Goal: Consume media (video, audio): Consume media (video, audio)

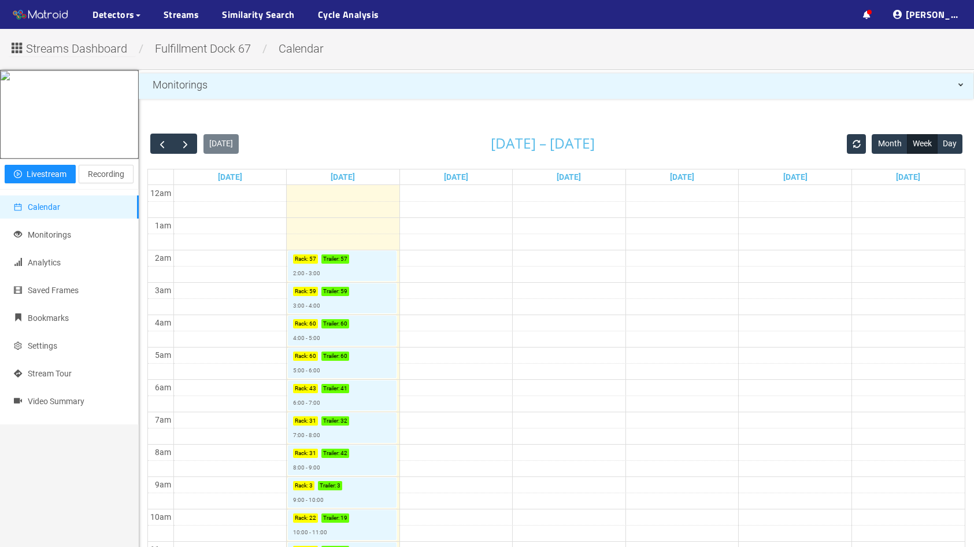
click at [110, 55] on span "Streams Dashboard" at bounding box center [76, 49] width 101 height 18
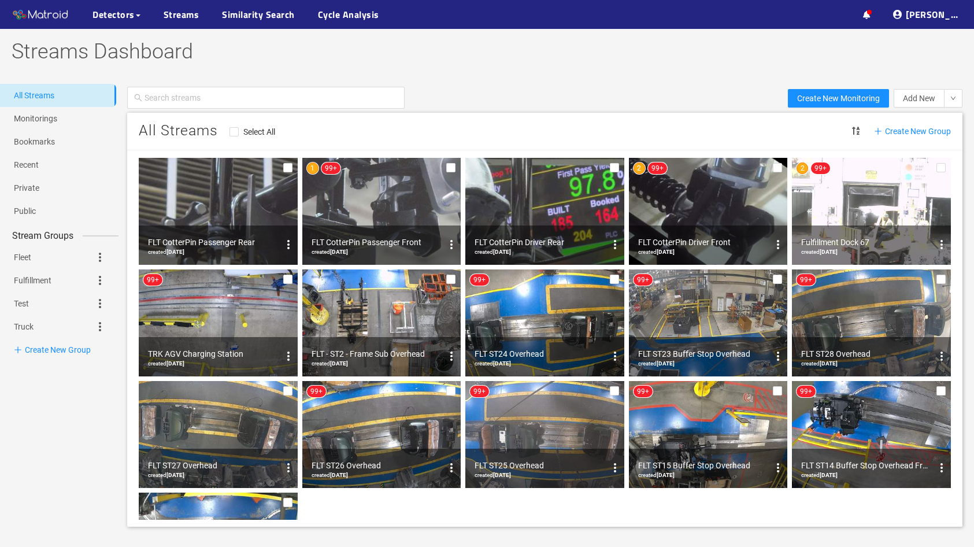
click at [373, 218] on img at bounding box center [381, 211] width 159 height 107
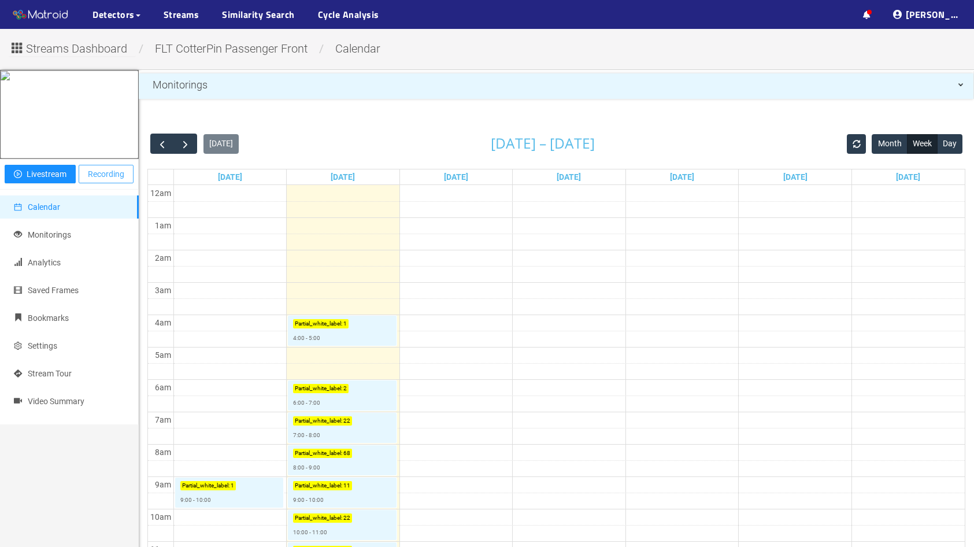
click at [109, 180] on span "Recording" at bounding box center [106, 174] width 36 height 13
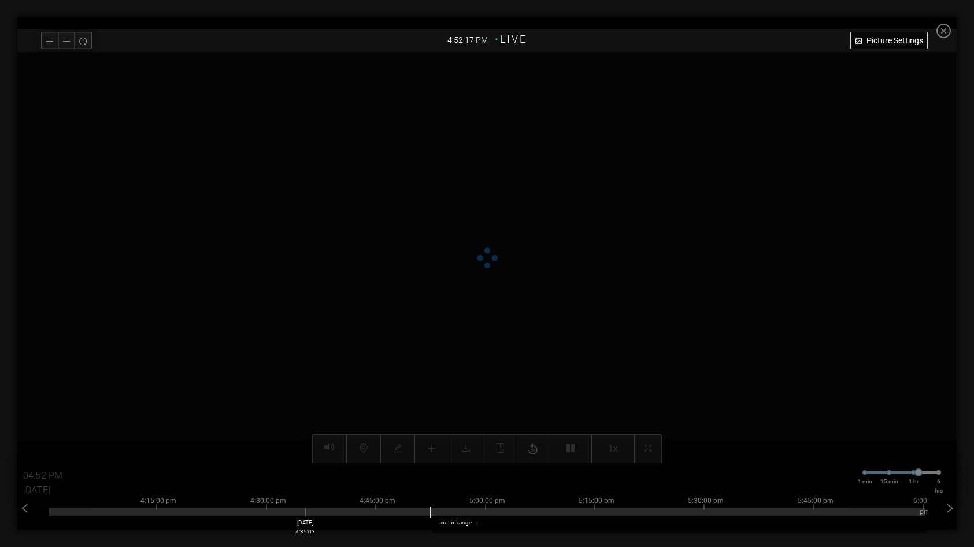
click at [308, 510] on div at bounding box center [487, 512] width 876 height 9
type input "04:35 PM"
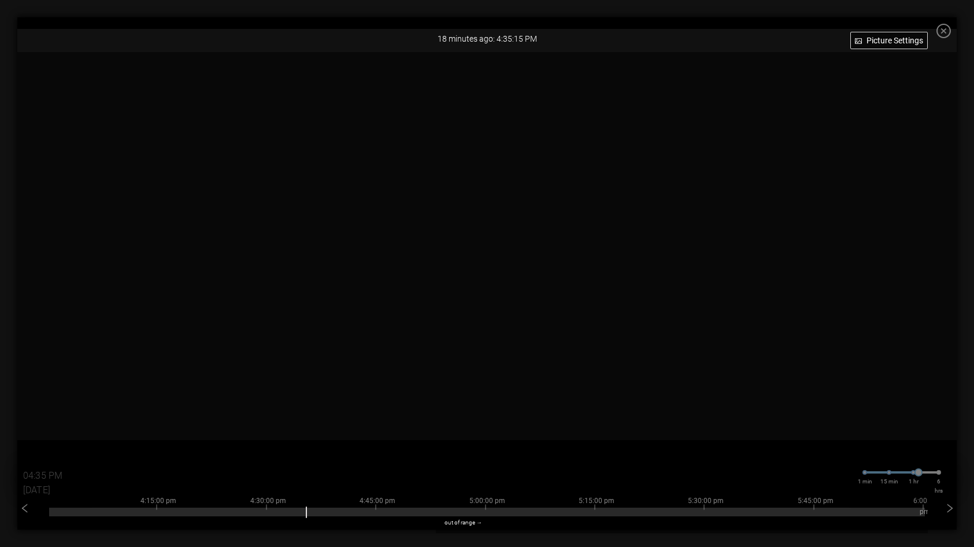
scroll to position [41, 0]
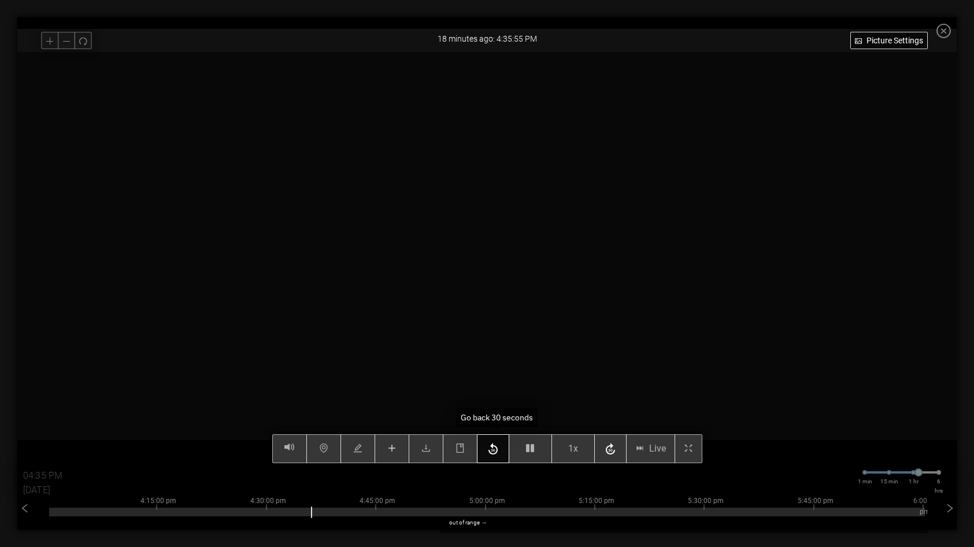
click at [496, 450] on icon "button" at bounding box center [492, 449] width 9 height 12
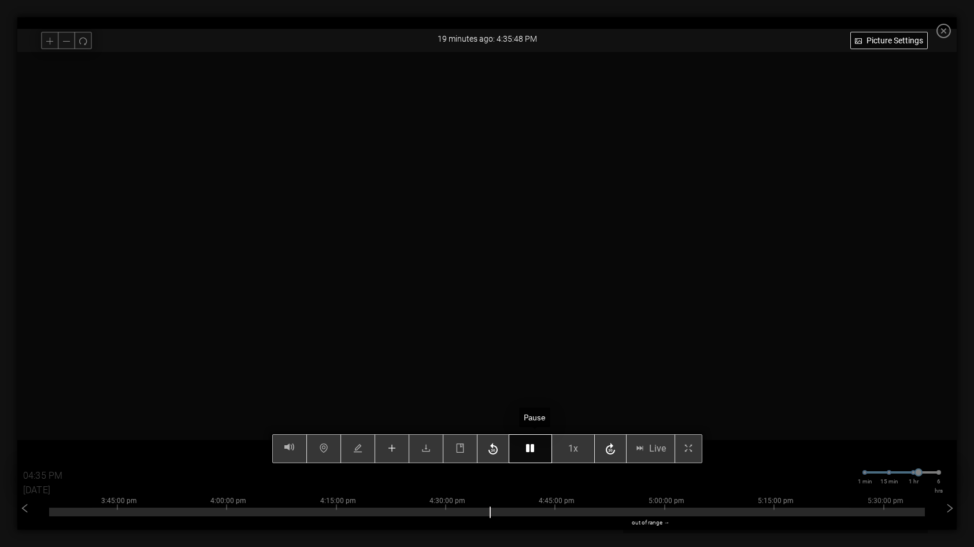
click at [534, 449] on icon "button" at bounding box center [530, 447] width 8 height 9
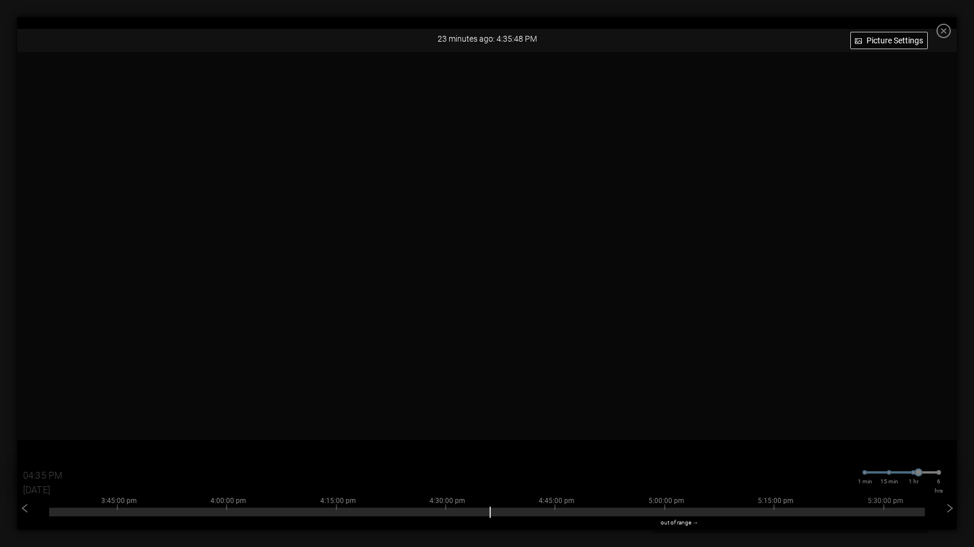
click at [951, 31] on icon "close-circle" at bounding box center [943, 31] width 14 height 14
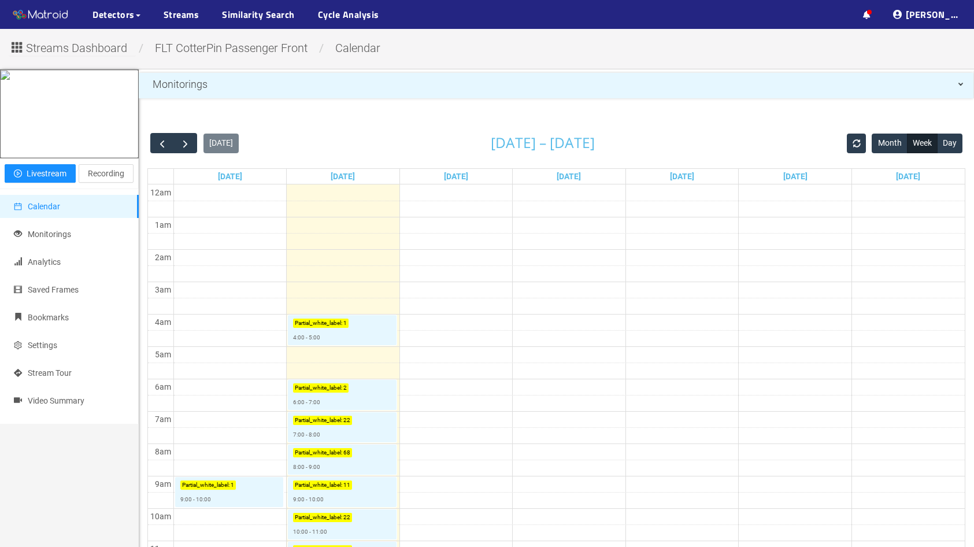
scroll to position [0, 0]
click at [102, 180] on span "Recording" at bounding box center [106, 174] width 36 height 13
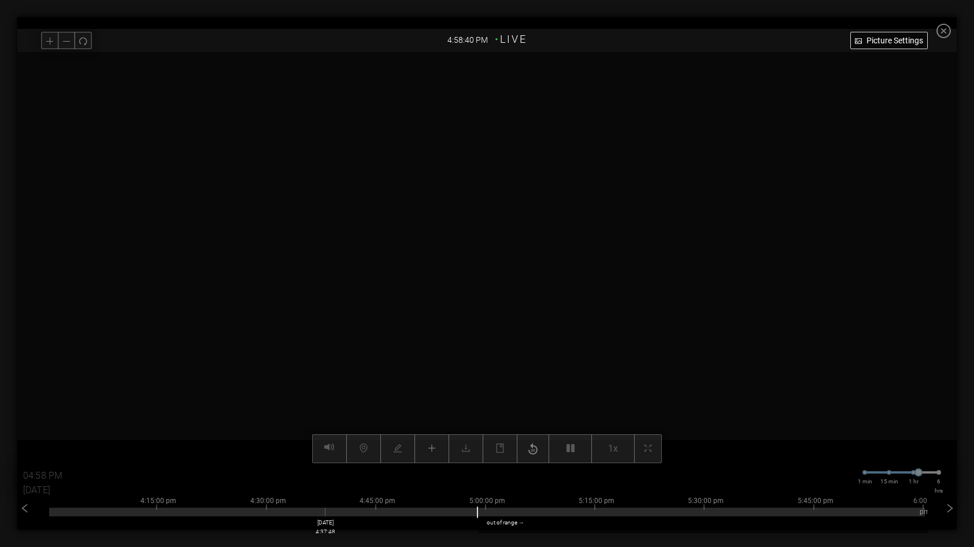
click at [328, 510] on div at bounding box center [487, 512] width 876 height 9
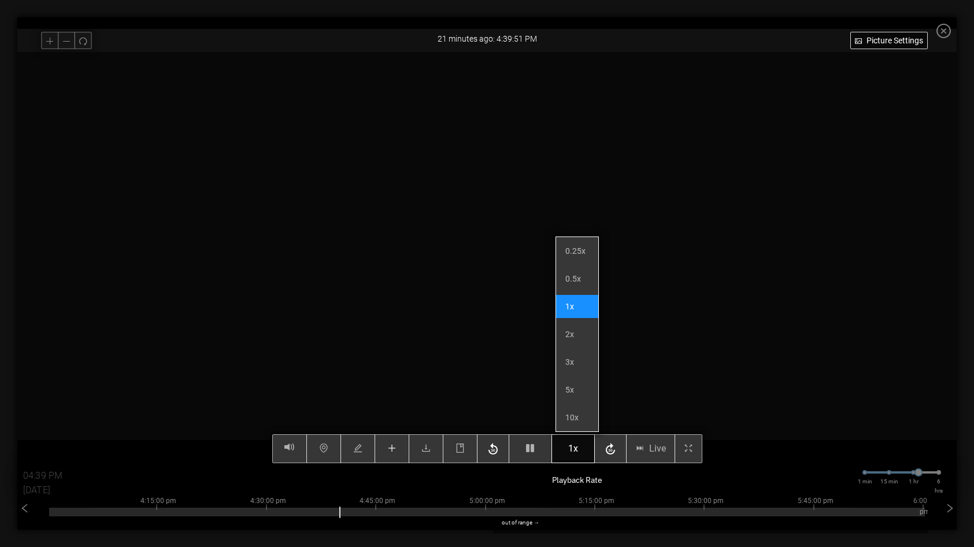
click at [575, 453] on span "1x" at bounding box center [573, 448] width 10 height 14
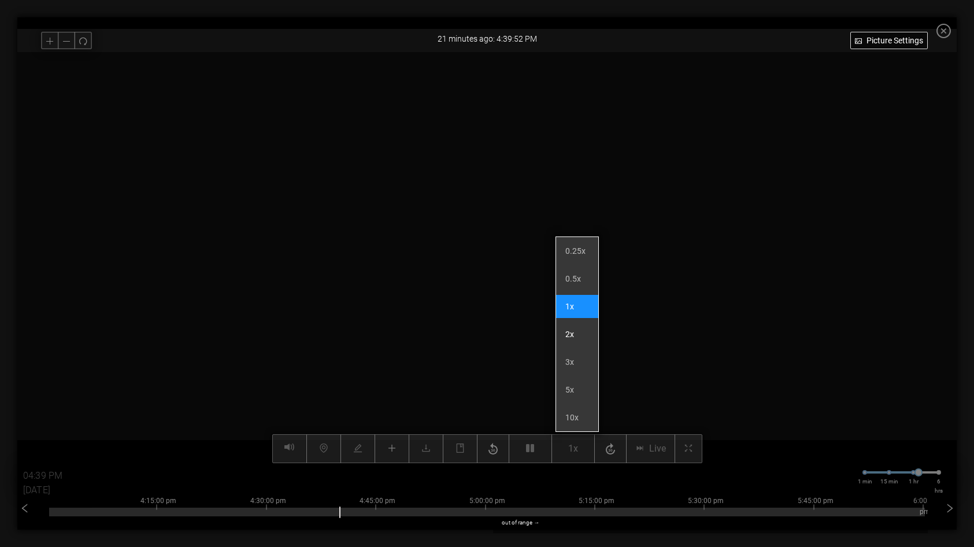
click at [573, 335] on li "2x" at bounding box center [577, 334] width 42 height 23
click at [577, 358] on li "3x" at bounding box center [577, 361] width 42 height 23
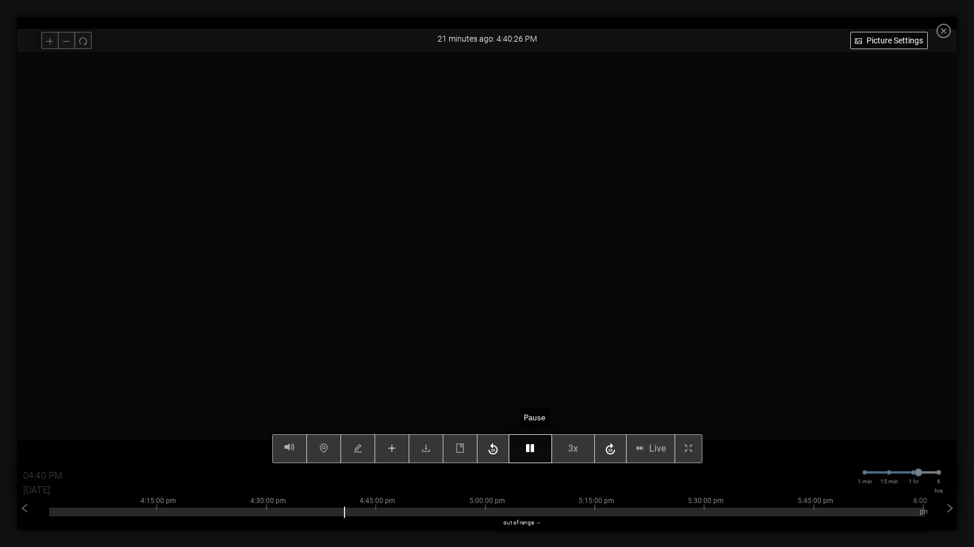
click at [534, 450] on icon "button" at bounding box center [530, 447] width 8 height 9
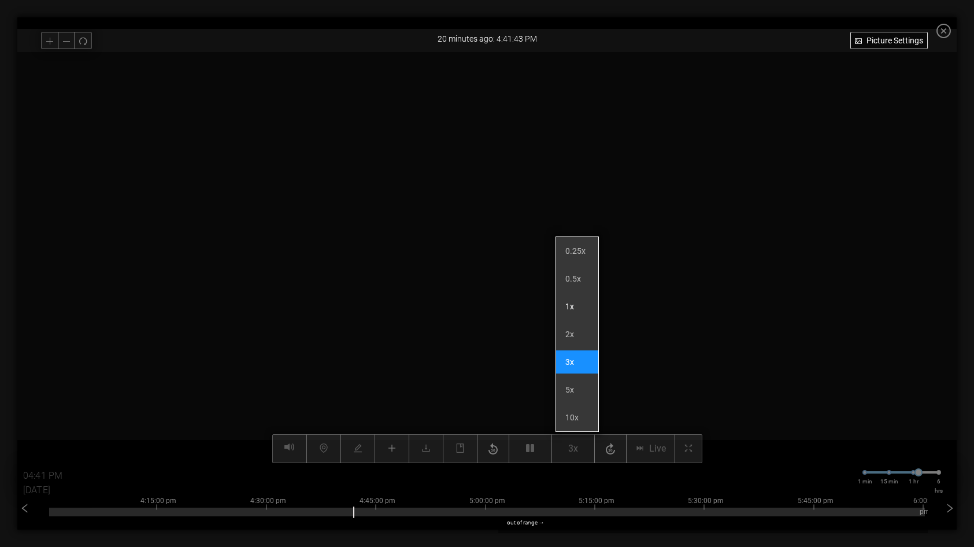
click at [569, 308] on li "1x" at bounding box center [577, 306] width 42 height 23
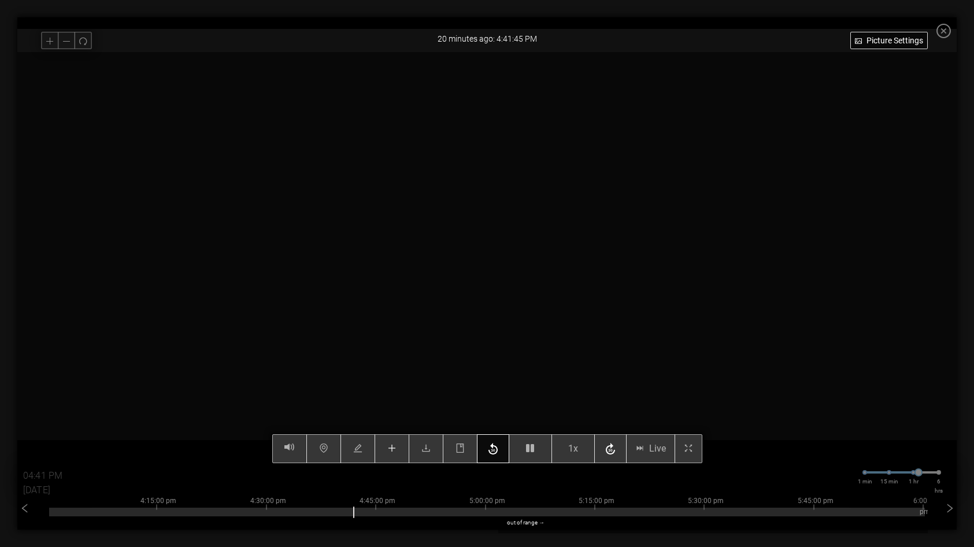
click at [497, 453] on icon "button" at bounding box center [493, 448] width 14 height 17
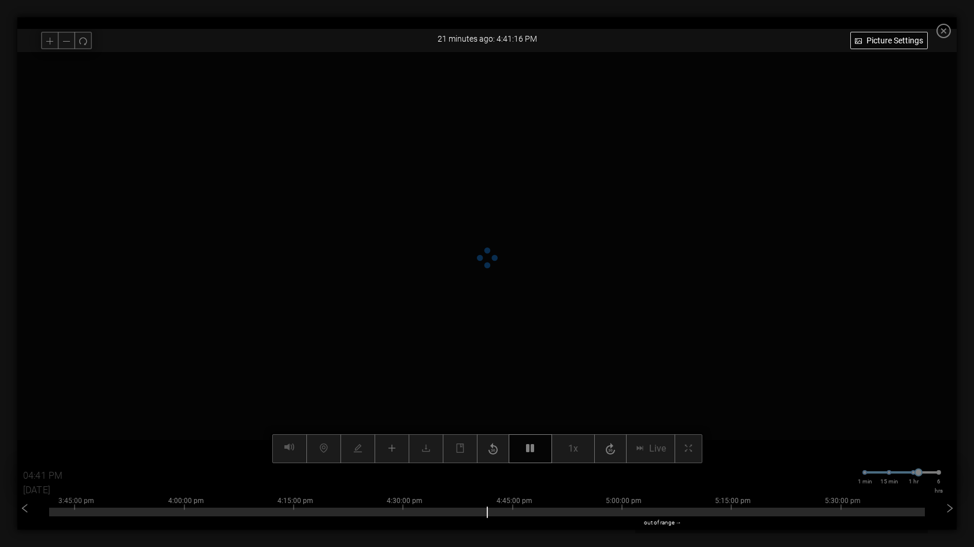
click at [534, 451] on icon "button" at bounding box center [530, 447] width 8 height 9
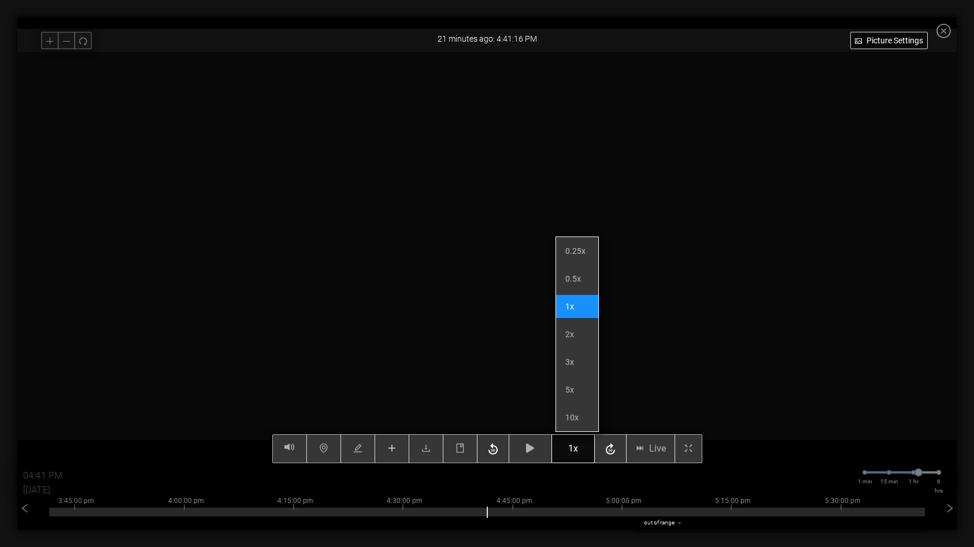
click at [572, 449] on button "1x" at bounding box center [572, 448] width 43 height 29
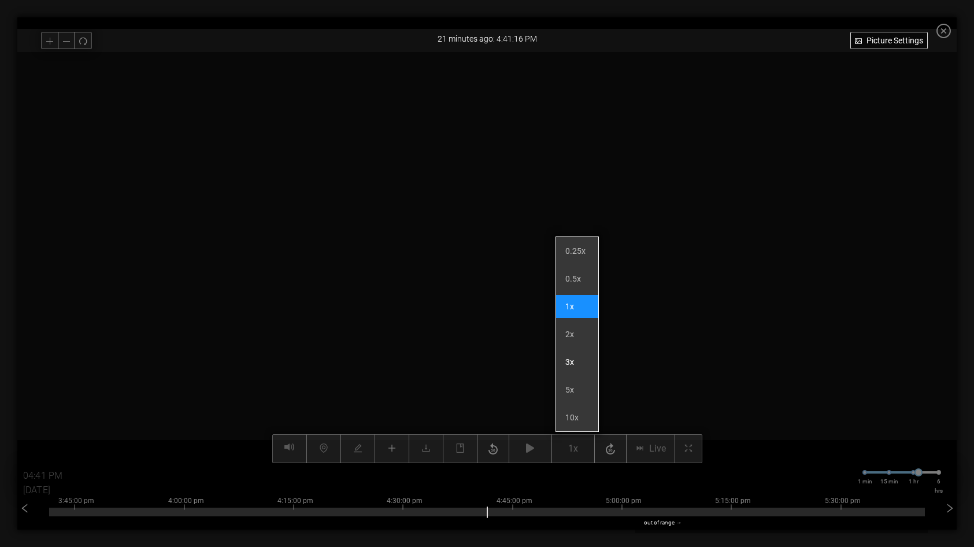
click at [577, 355] on li "3x" at bounding box center [577, 361] width 42 height 23
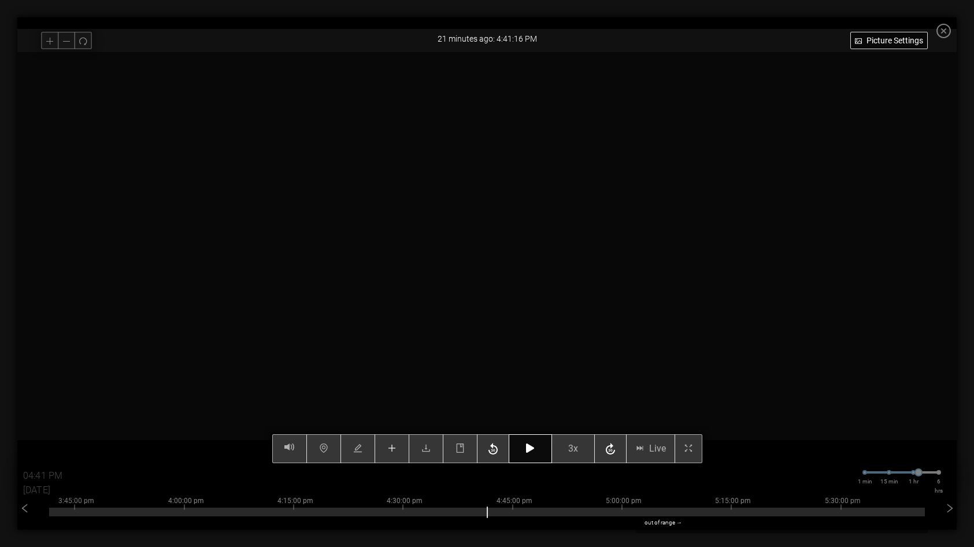
click at [532, 451] on icon "button" at bounding box center [530, 447] width 8 height 9
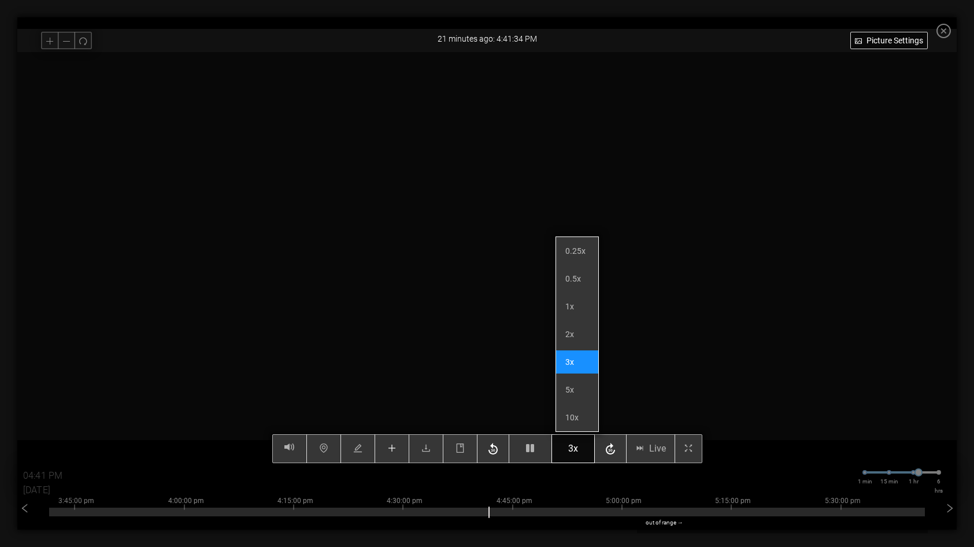
click at [575, 450] on span "3x" at bounding box center [573, 448] width 10 height 14
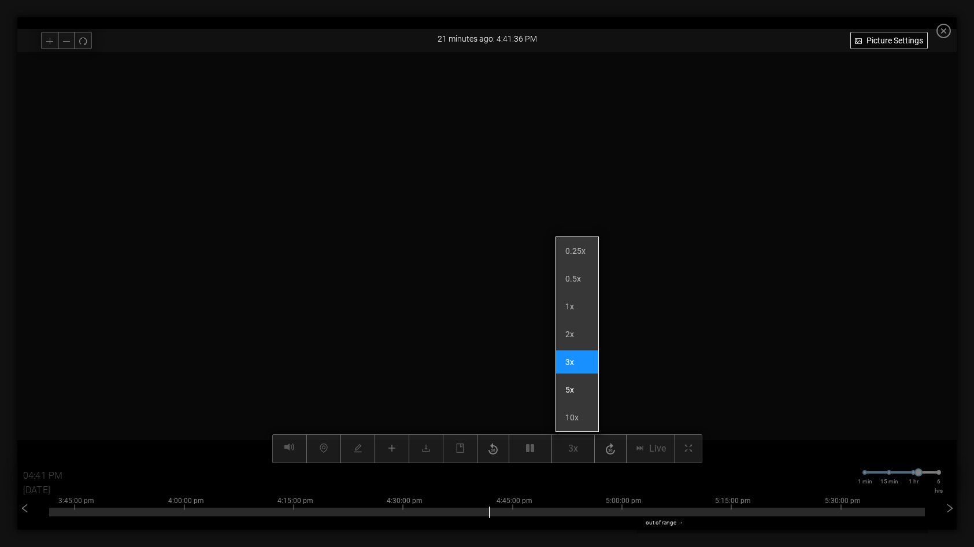
click at [580, 392] on li "5x" at bounding box center [577, 389] width 42 height 23
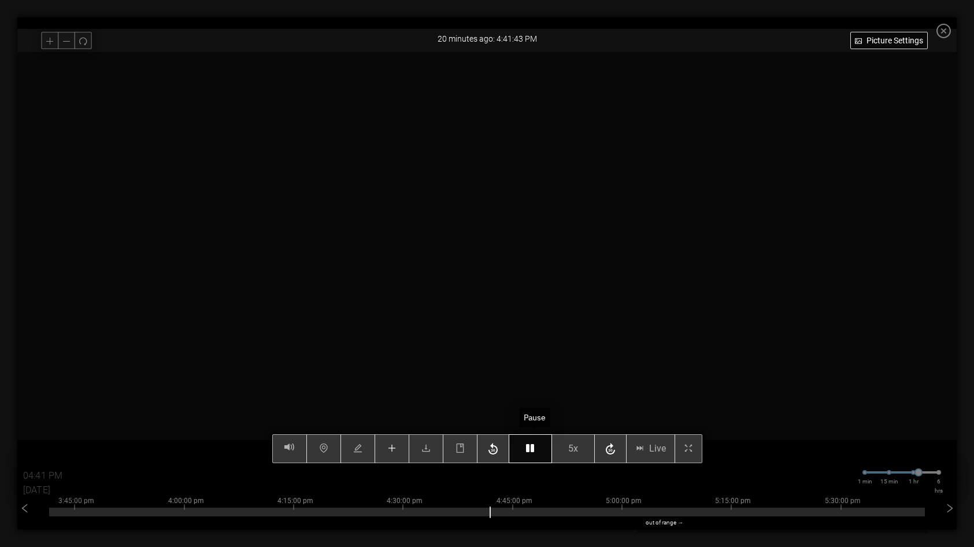
click at [534, 448] on icon "button" at bounding box center [530, 447] width 8 height 9
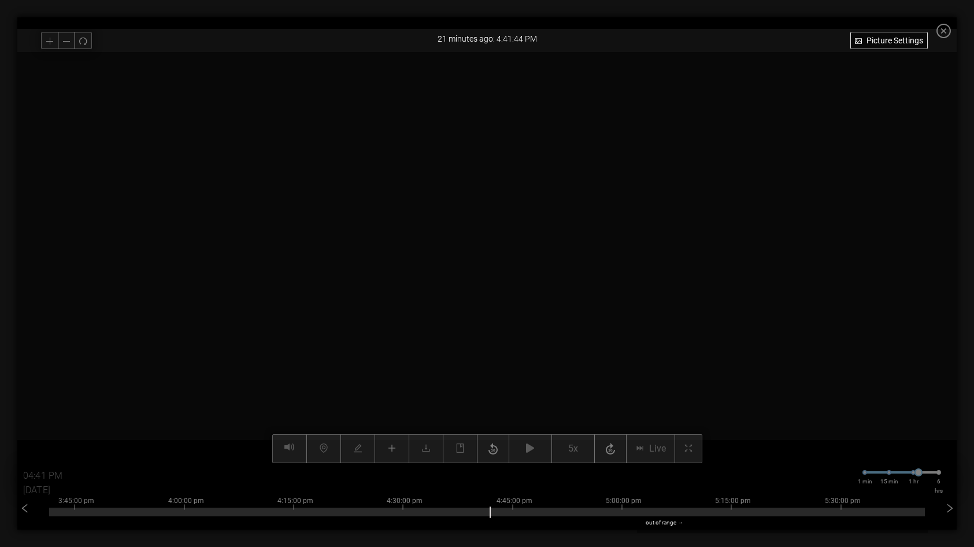
click at [566, 375] on video at bounding box center [487, 257] width 822 height 411
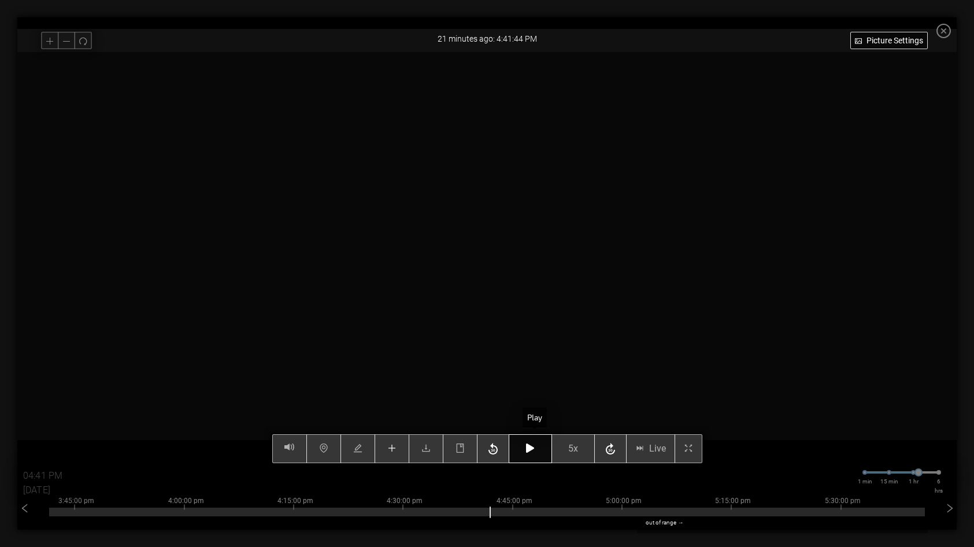
click at [534, 449] on icon "button" at bounding box center [530, 447] width 8 height 9
click at [578, 449] on span "5x" at bounding box center [573, 448] width 10 height 14
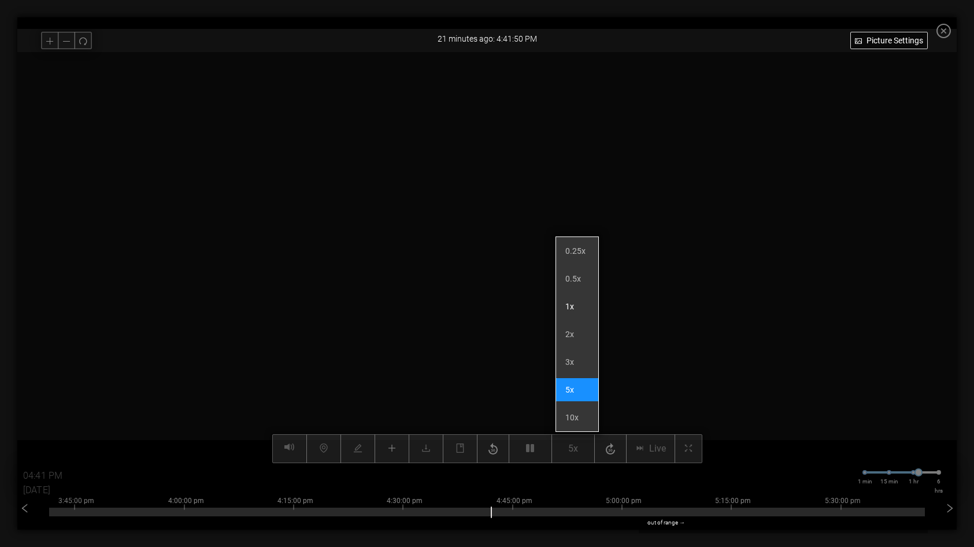
click at [576, 308] on li "1x" at bounding box center [577, 306] width 42 height 23
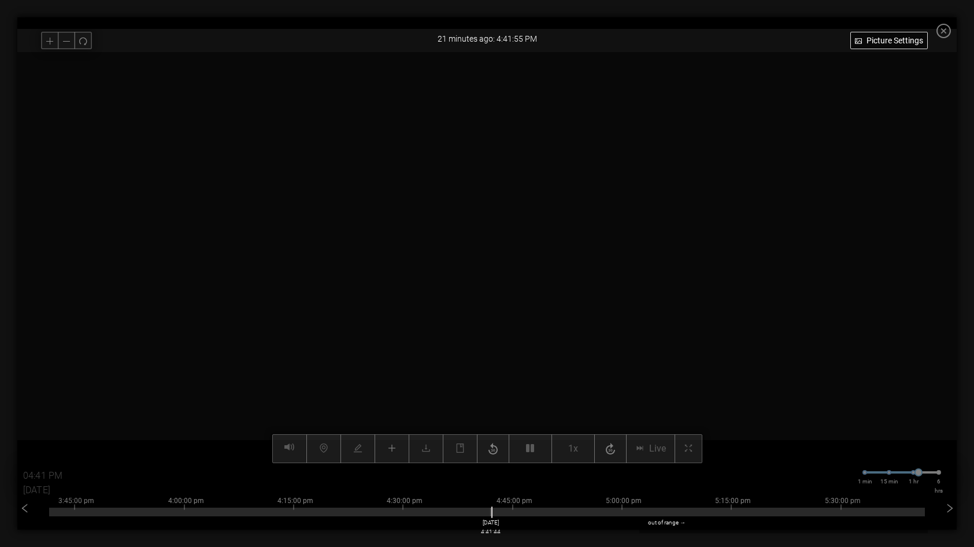
click at [495, 514] on div at bounding box center [487, 512] width 876 height 9
click at [491, 515] on div at bounding box center [487, 512] width 876 height 9
click at [492, 515] on div at bounding box center [487, 512] width 876 height 9
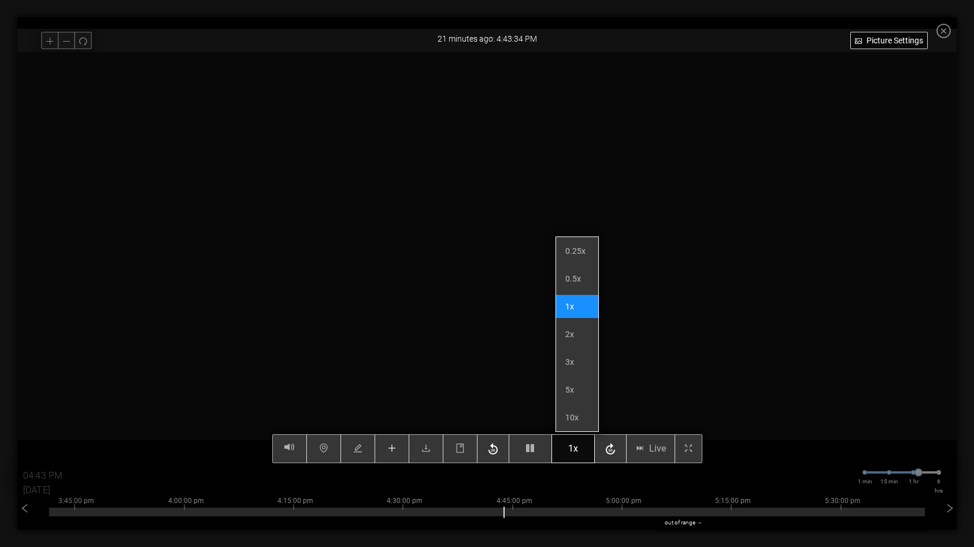
click at [577, 450] on span "1x" at bounding box center [573, 448] width 10 height 14
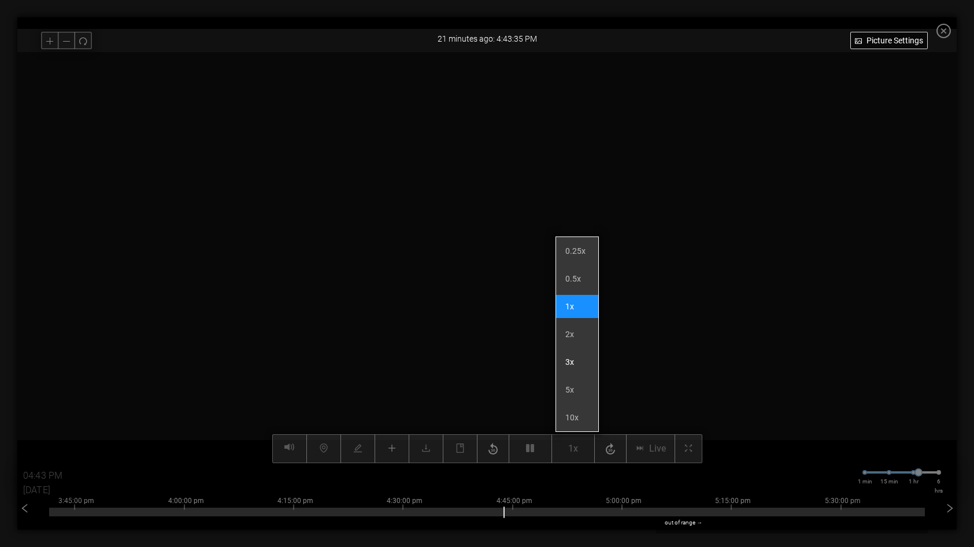
click at [571, 362] on li "3x" at bounding box center [577, 361] width 42 height 23
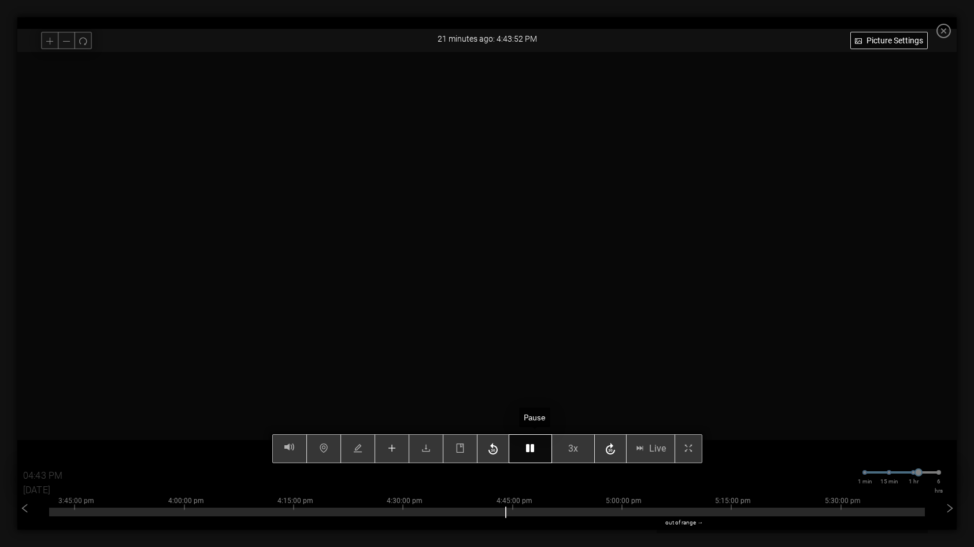
click at [534, 451] on icon "button" at bounding box center [530, 447] width 8 height 9
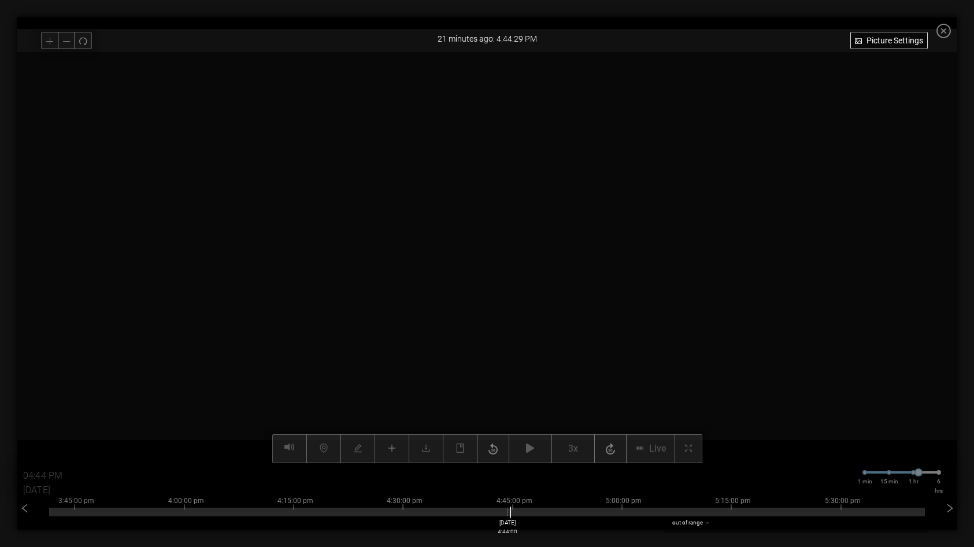
click at [512, 514] on div at bounding box center [487, 512] width 876 height 9
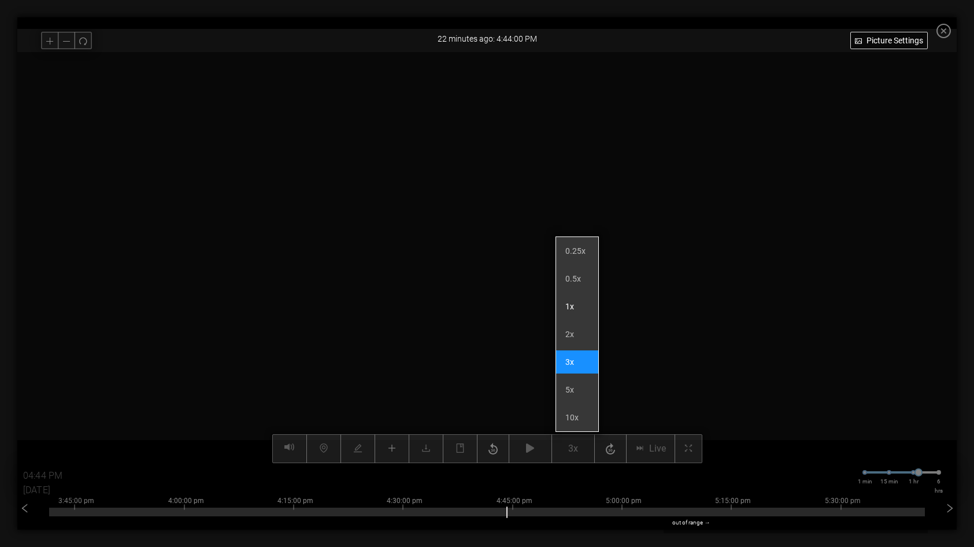
click at [571, 306] on li "1x" at bounding box center [577, 306] width 42 height 23
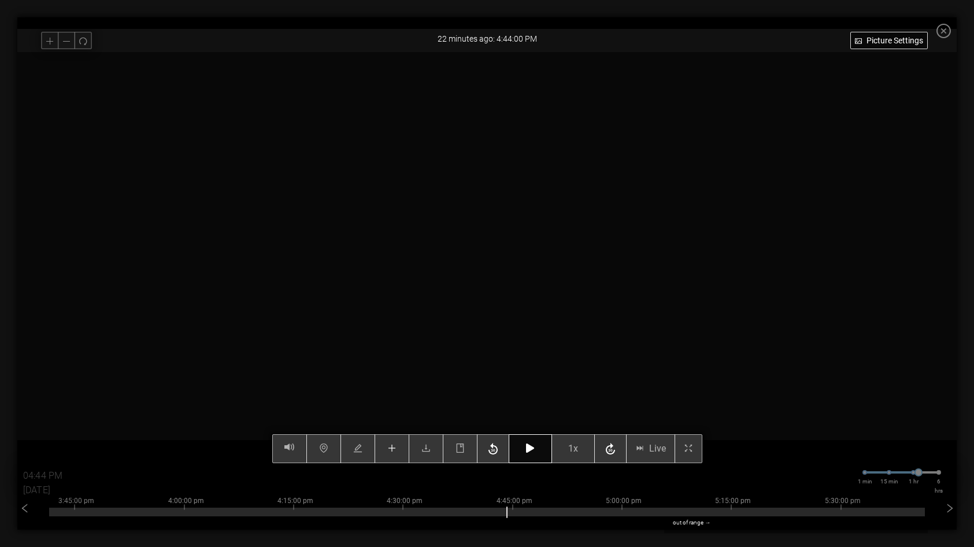
click at [544, 445] on button "button" at bounding box center [530, 448] width 43 height 29
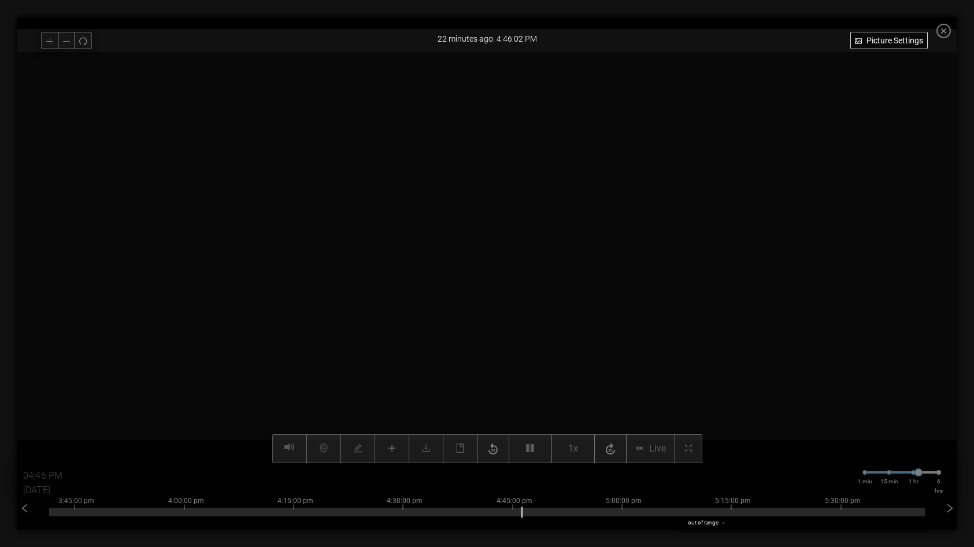
click at [496, 227] on video at bounding box center [487, 257] width 822 height 411
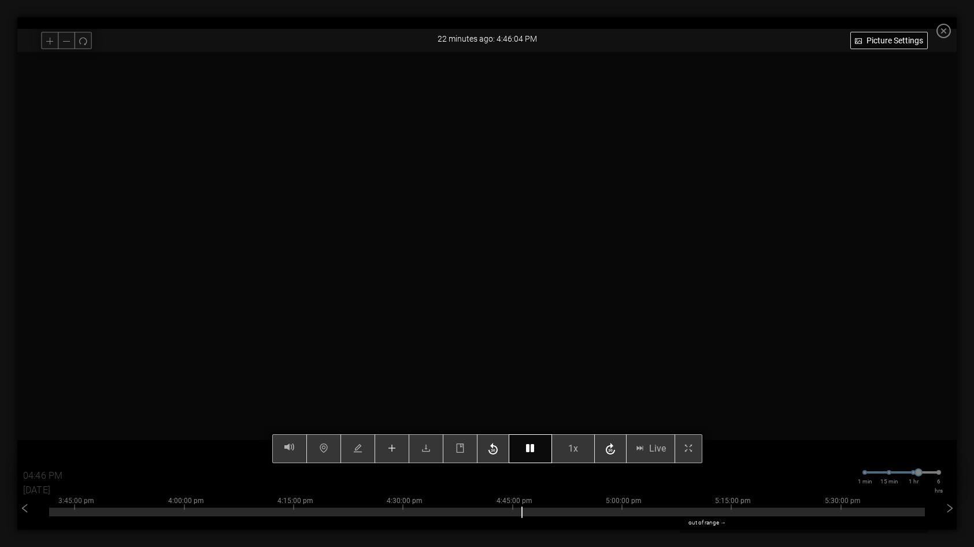
click at [534, 452] on icon "button" at bounding box center [530, 447] width 8 height 9
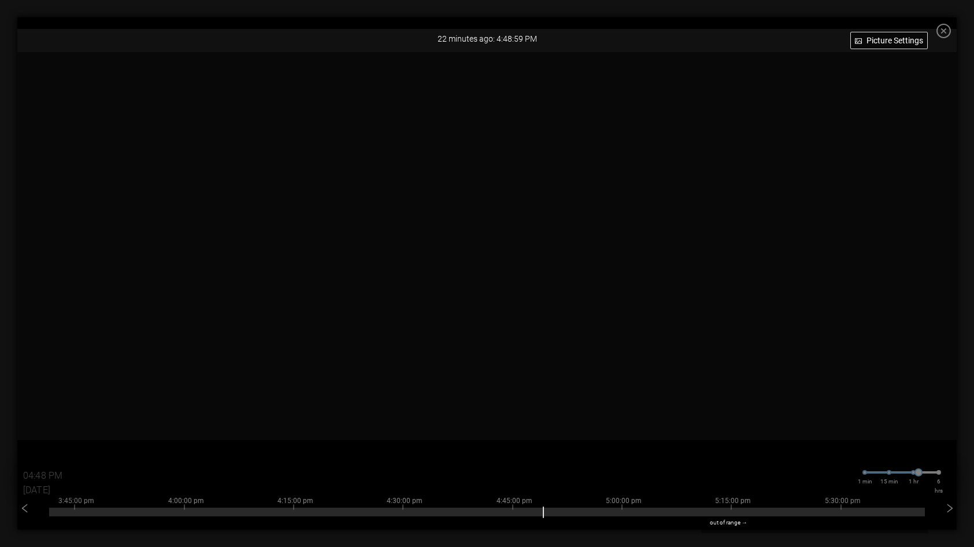
type input "04:49 PM"
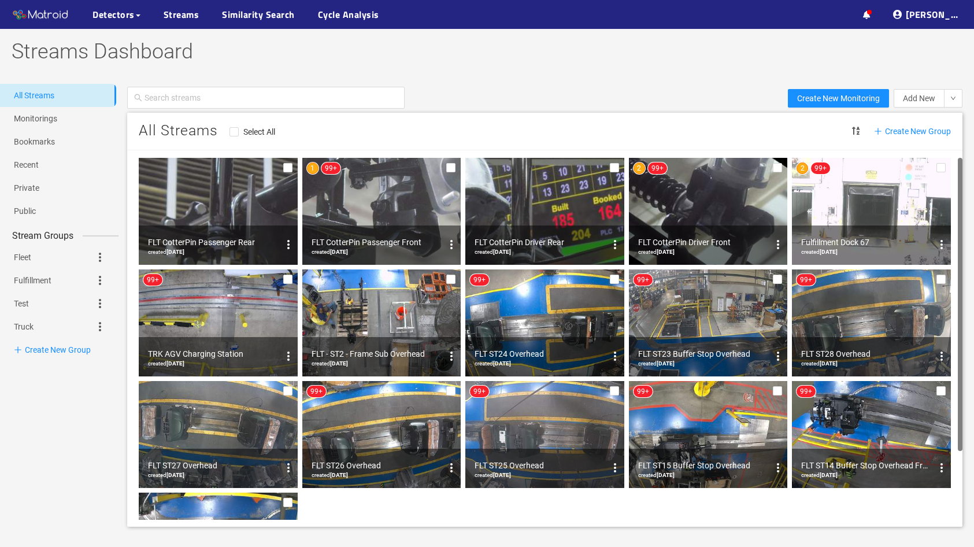
click at [719, 217] on img at bounding box center [708, 211] width 159 height 107
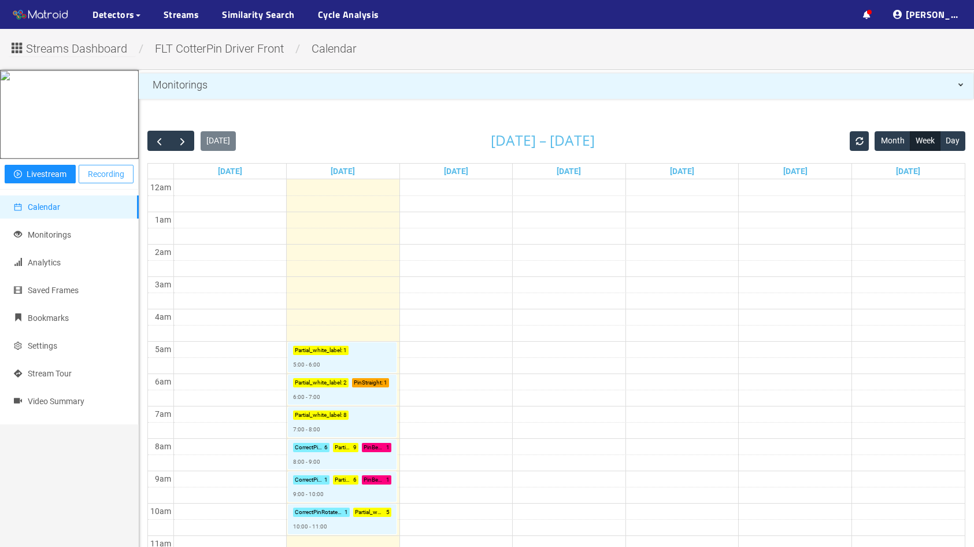
click at [118, 180] on span "Recording" at bounding box center [106, 174] width 36 height 13
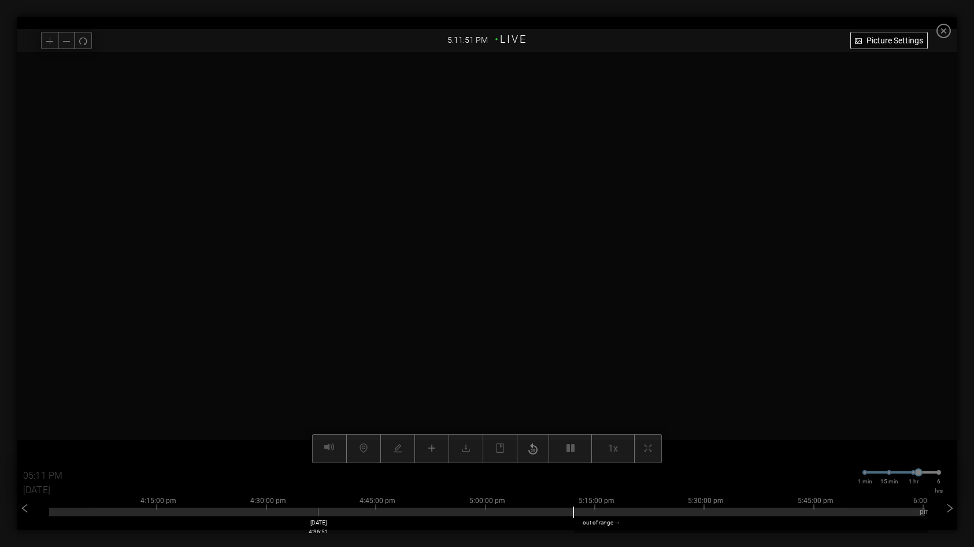
click at [328, 512] on div at bounding box center [487, 512] width 876 height 9
click at [334, 513] on div at bounding box center [487, 512] width 876 height 9
click at [345, 513] on div at bounding box center [487, 512] width 876 height 9
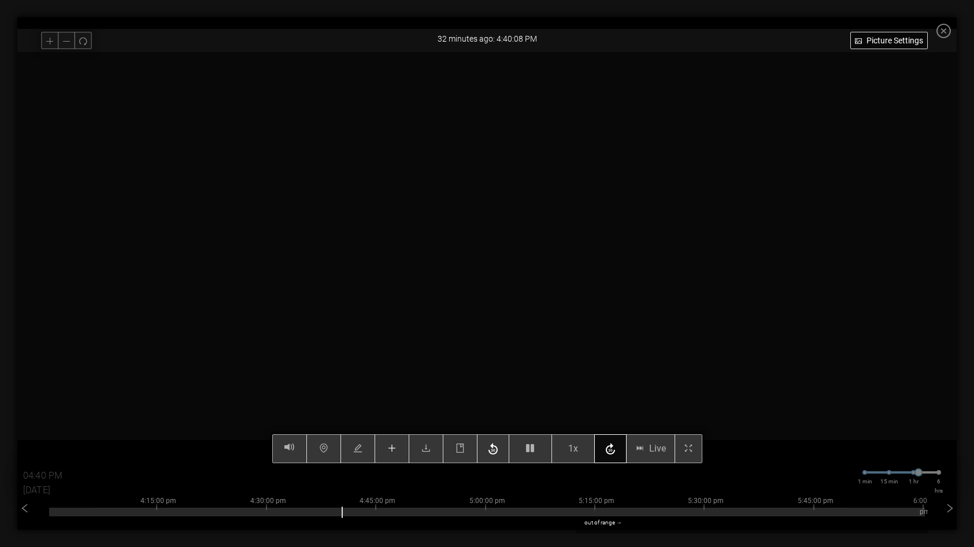
click at [605, 455] on button "button" at bounding box center [610, 448] width 32 height 29
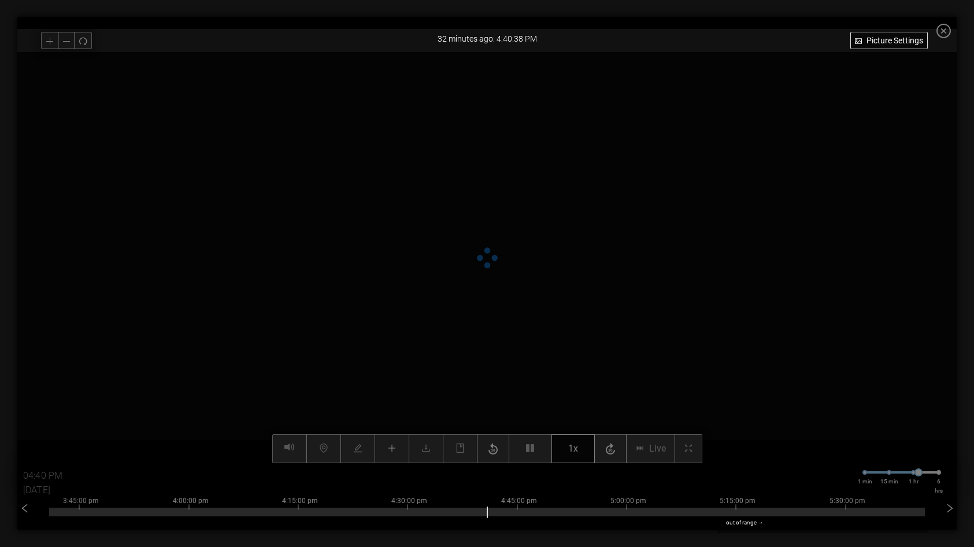
click at [577, 455] on div "Picture Settings 1x Live 04:40 PM [DATE] 1 min 15 min 1 hr 6 hrs 1:45:00 pm 2:0…" at bounding box center [486, 257] width 939 height 411
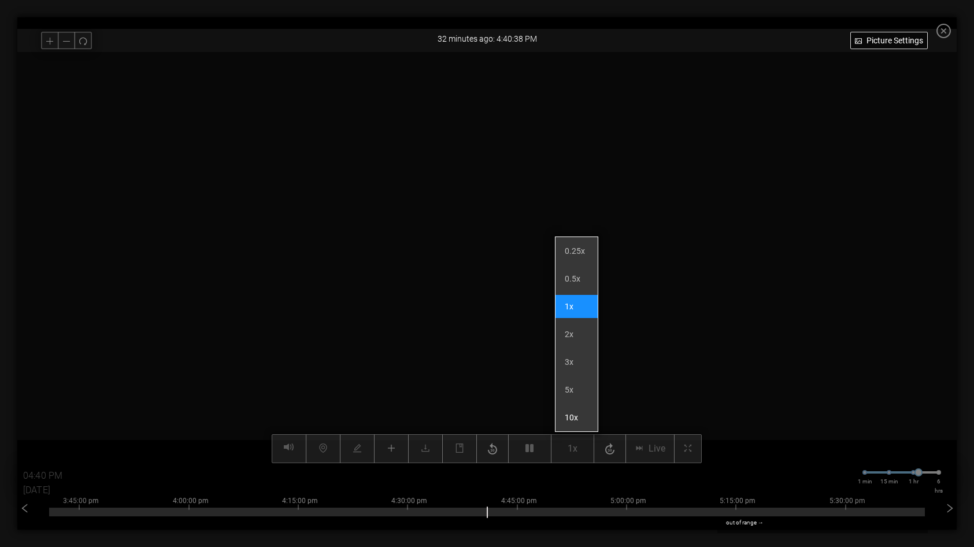
click at [579, 428] on li "10x" at bounding box center [576, 417] width 42 height 23
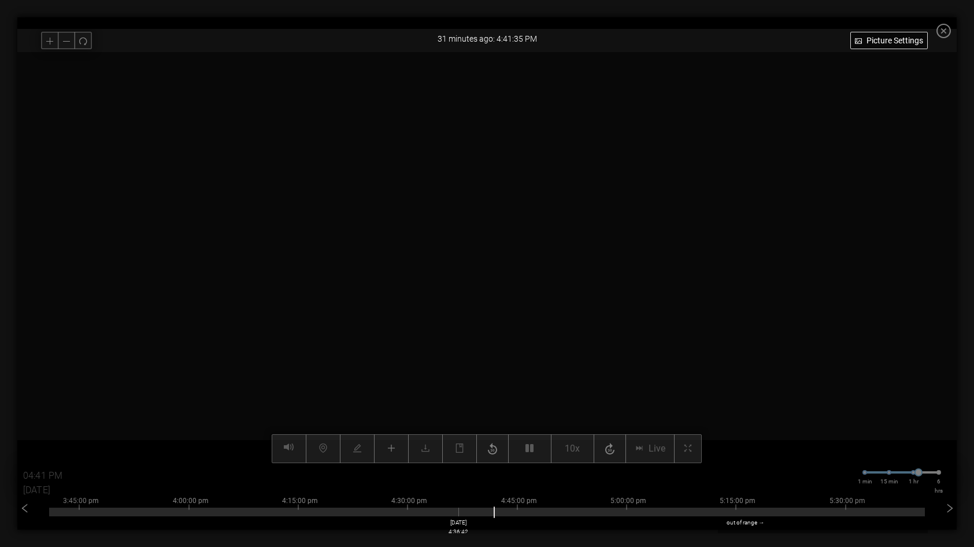
click at [462, 514] on div at bounding box center [487, 512] width 876 height 9
click at [470, 513] on div at bounding box center [487, 512] width 876 height 9
click at [461, 515] on div at bounding box center [487, 512] width 876 height 9
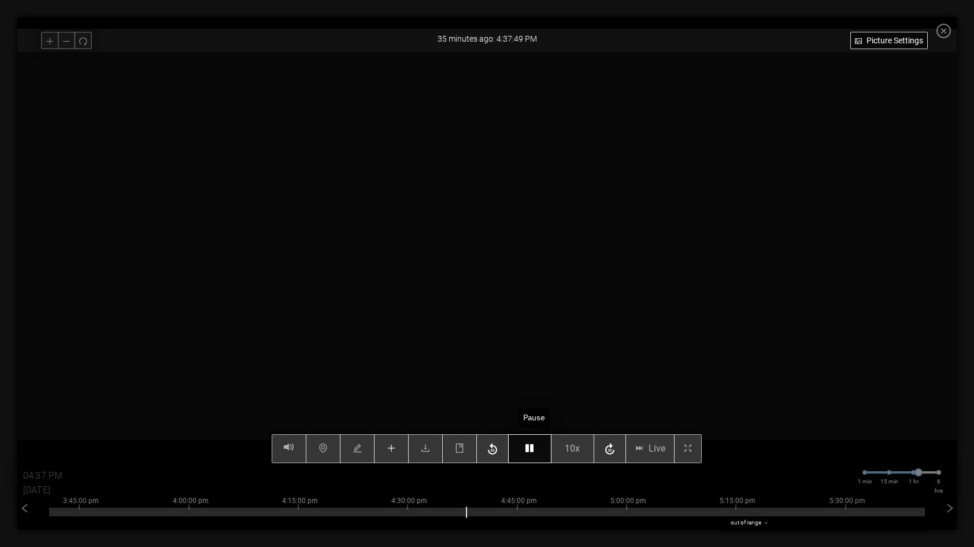
click at [534, 449] on icon "button" at bounding box center [529, 447] width 8 height 9
click at [540, 451] on button "button" at bounding box center [529, 448] width 43 height 29
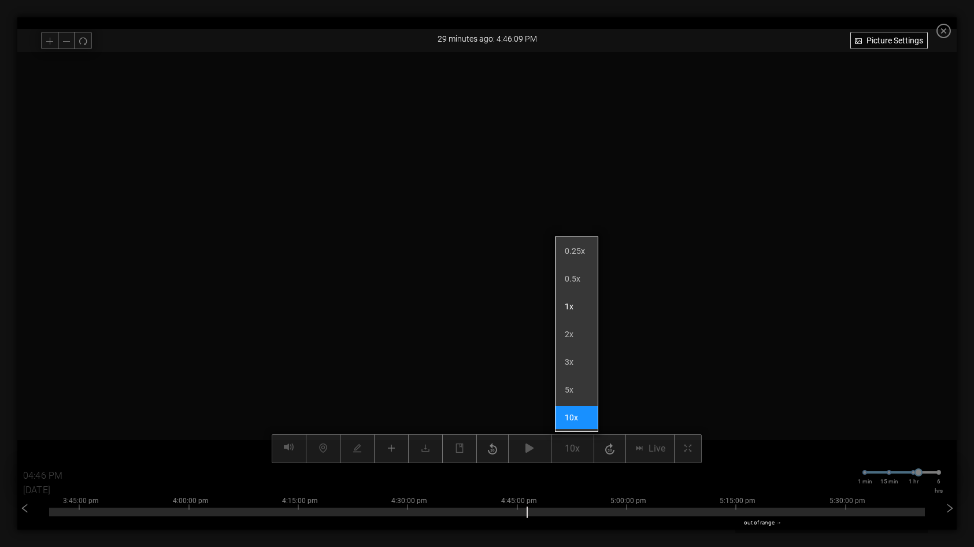
click at [577, 308] on li "1x" at bounding box center [576, 306] width 42 height 23
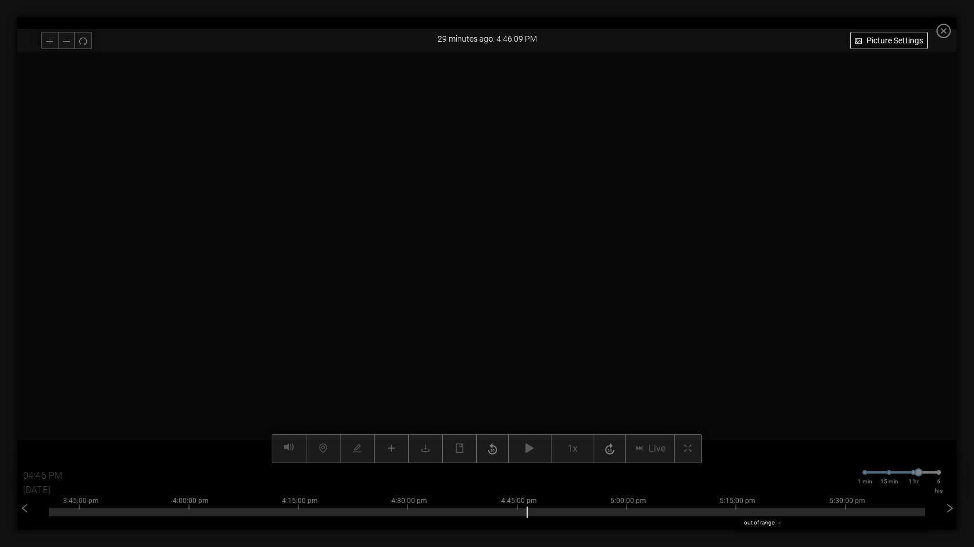
click at [528, 375] on video at bounding box center [487, 257] width 822 height 411
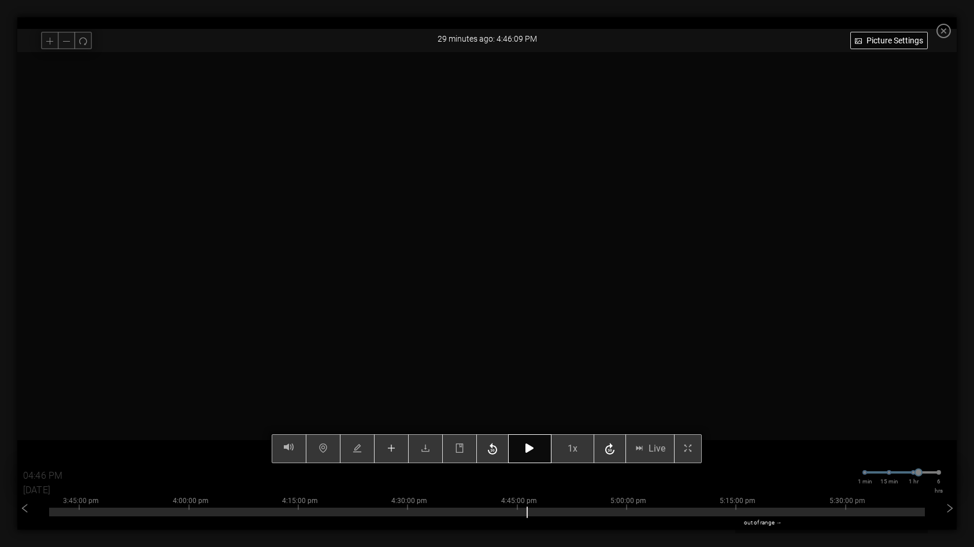
click at [534, 449] on icon "button" at bounding box center [529, 447] width 8 height 9
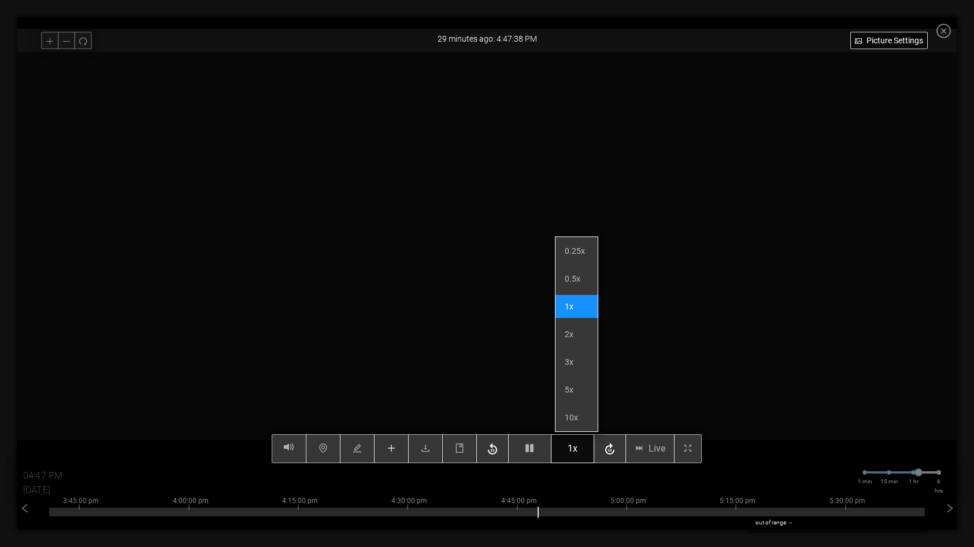
click at [583, 453] on button "1x" at bounding box center [572, 448] width 43 height 29
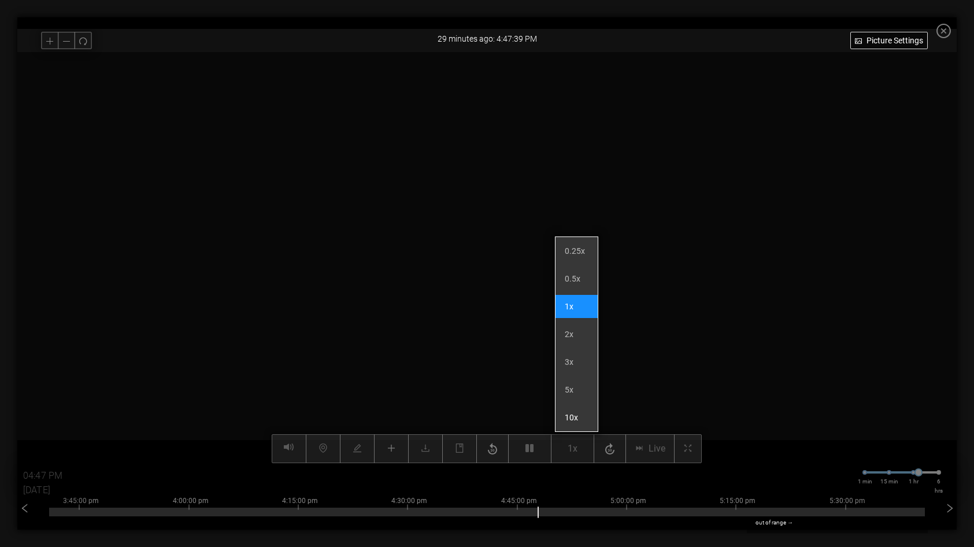
click at [576, 417] on li "10x" at bounding box center [576, 417] width 42 height 23
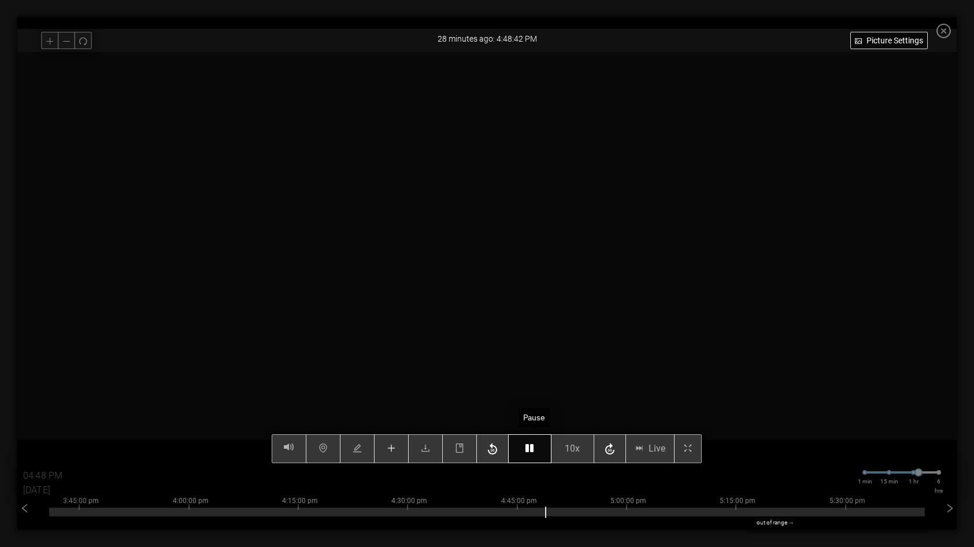
click at [542, 453] on button "button" at bounding box center [529, 448] width 43 height 29
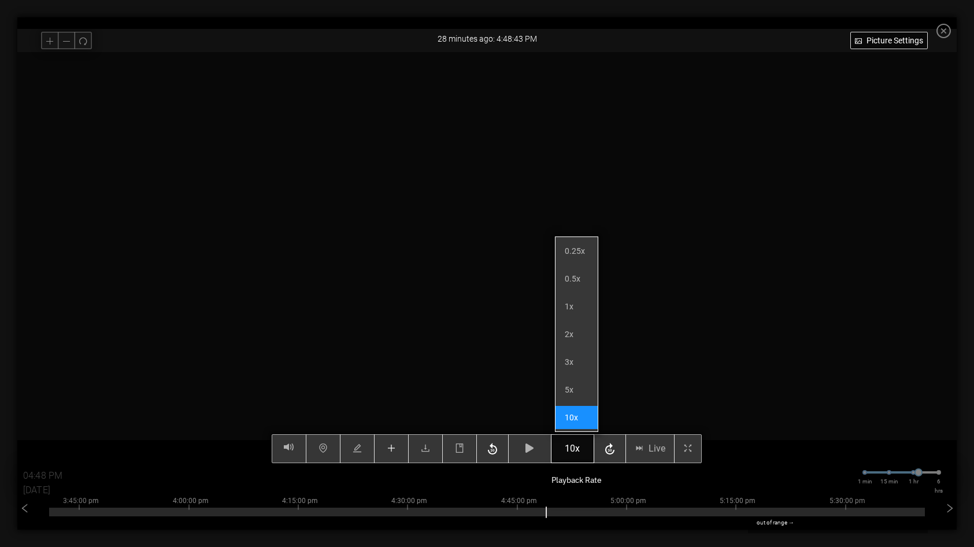
click at [586, 454] on button "10x" at bounding box center [572, 448] width 43 height 29
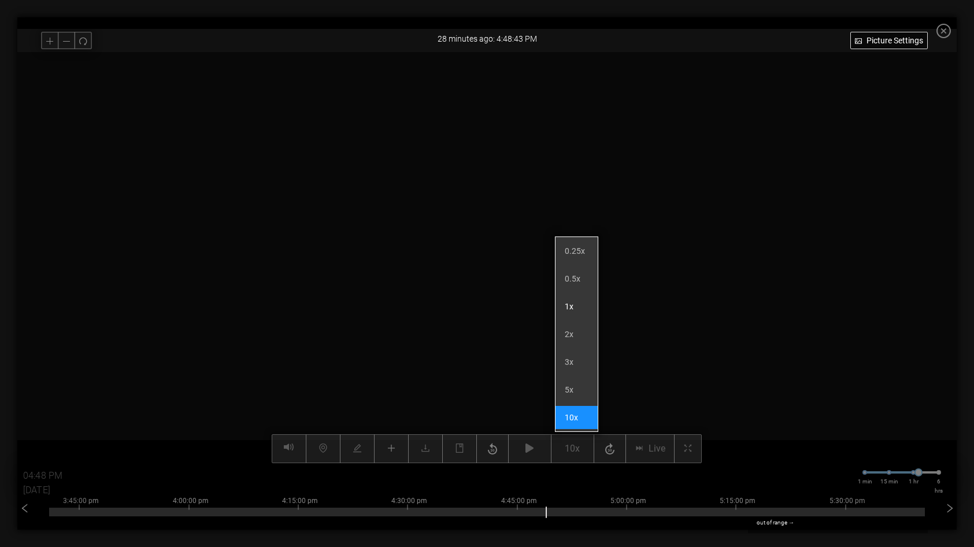
click at [571, 308] on li "1x" at bounding box center [576, 306] width 42 height 23
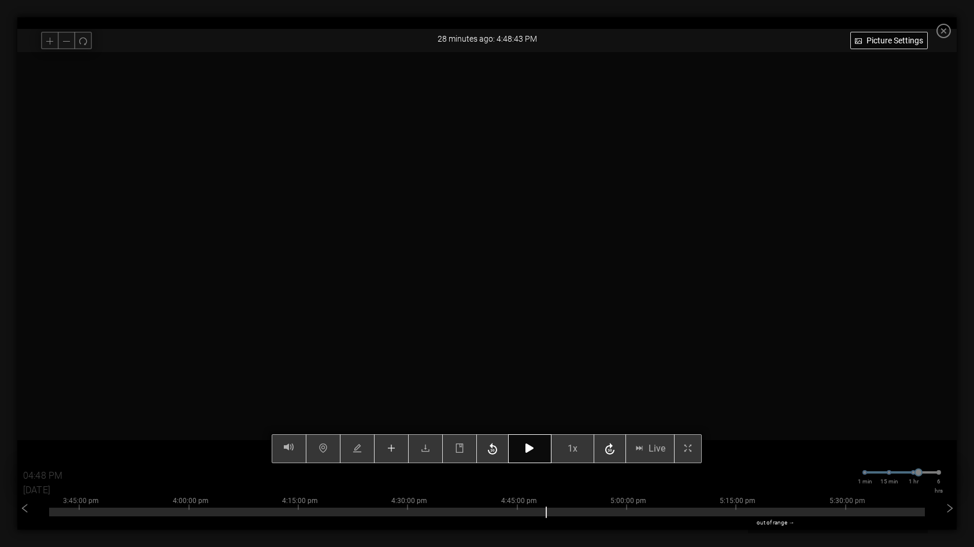
click at [539, 450] on button "button" at bounding box center [529, 448] width 43 height 29
click at [531, 451] on icon "button" at bounding box center [529, 447] width 8 height 9
click at [497, 453] on icon "button" at bounding box center [493, 448] width 14 height 17
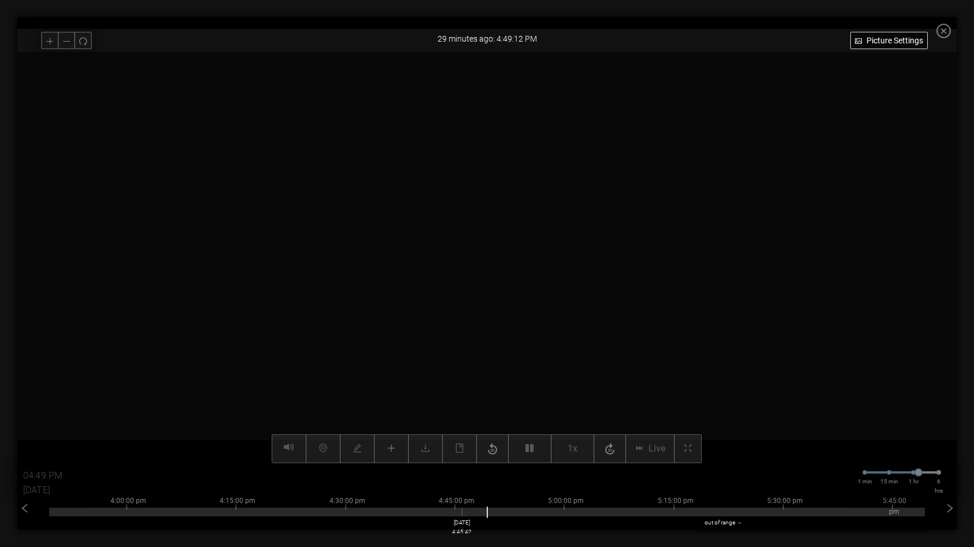
click at [466, 510] on div at bounding box center [487, 512] width 876 height 9
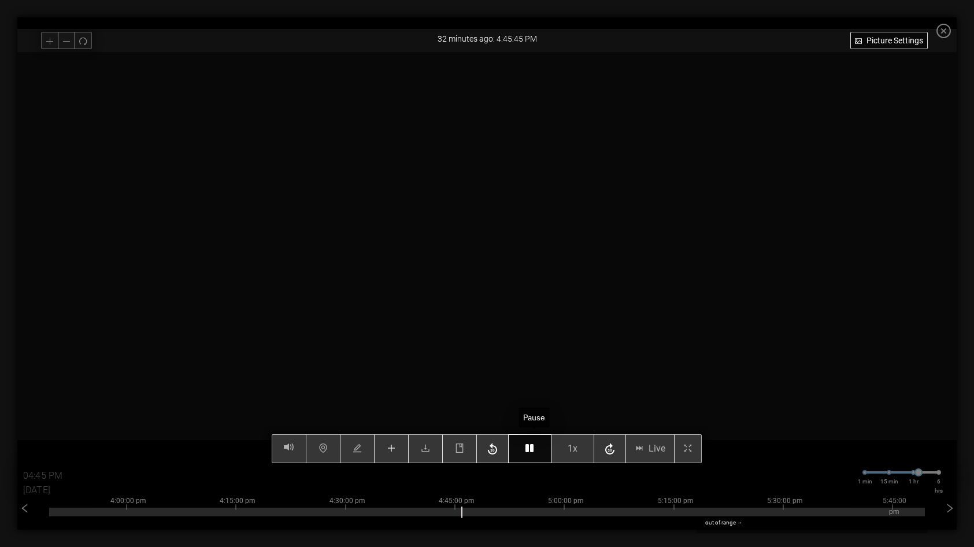
click at [534, 451] on icon "button" at bounding box center [529, 447] width 8 height 9
click at [498, 449] on div "Picture Settings 1x Live 04:47 PM [DATE] 1 min 15 min 1 hr 6 hrs 2:00:00 pm 2:1…" at bounding box center [486, 257] width 939 height 411
click at [497, 450] on icon "button" at bounding box center [492, 449] width 9 height 12
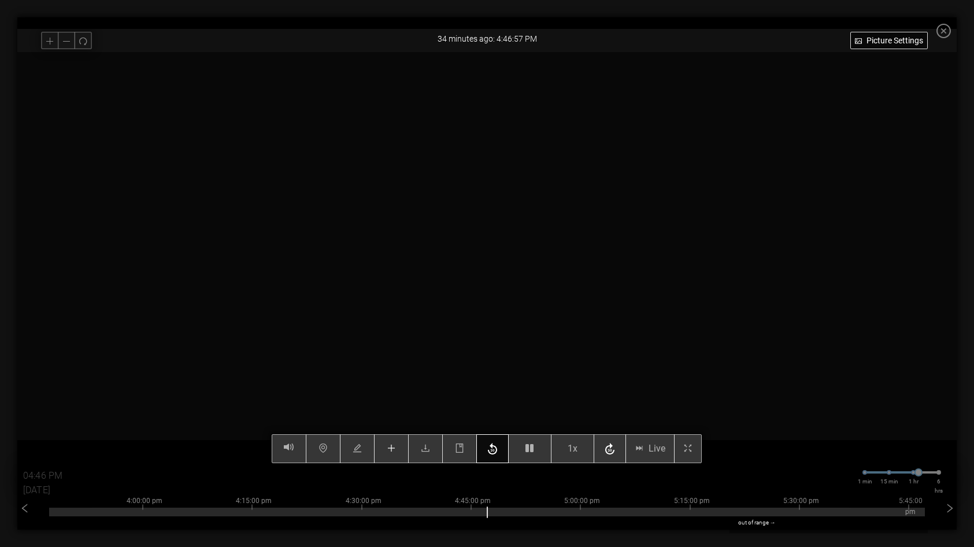
click at [497, 450] on icon "button" at bounding box center [492, 449] width 9 height 12
click at [541, 446] on button "button" at bounding box center [529, 448] width 43 height 29
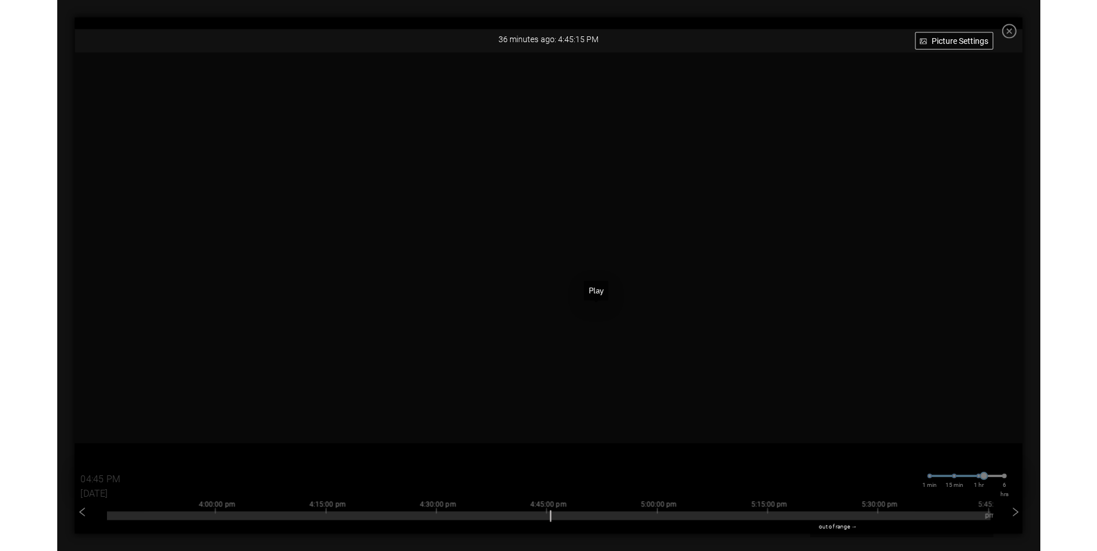
scroll to position [173, 0]
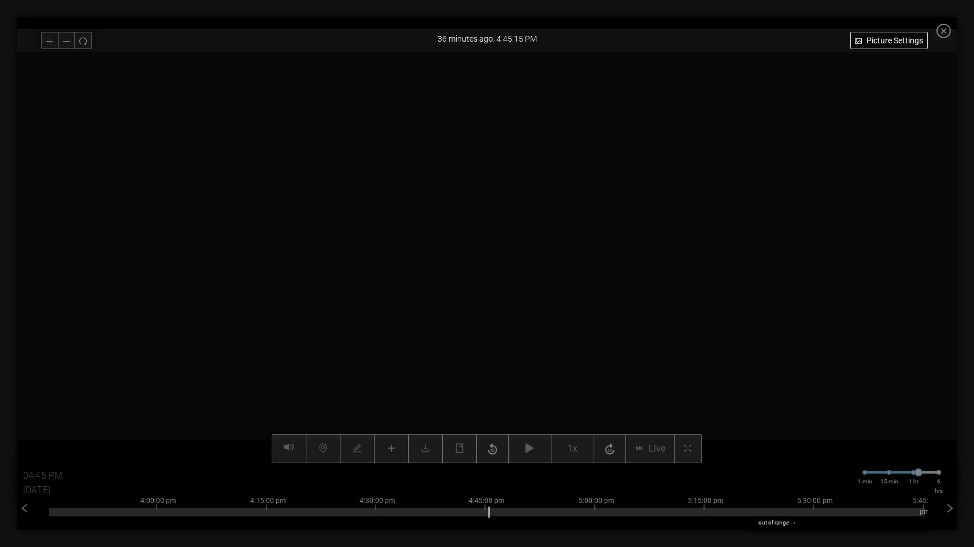
click at [672, 296] on div at bounding box center [486, 257] width 939 height 411
click at [531, 449] on div "Picture Settings 1x Live 04:45 PM [DATE] 1 min 15 min 1 hr 6 hrs 2:00:00 pm 2:1…" at bounding box center [486, 257] width 939 height 411
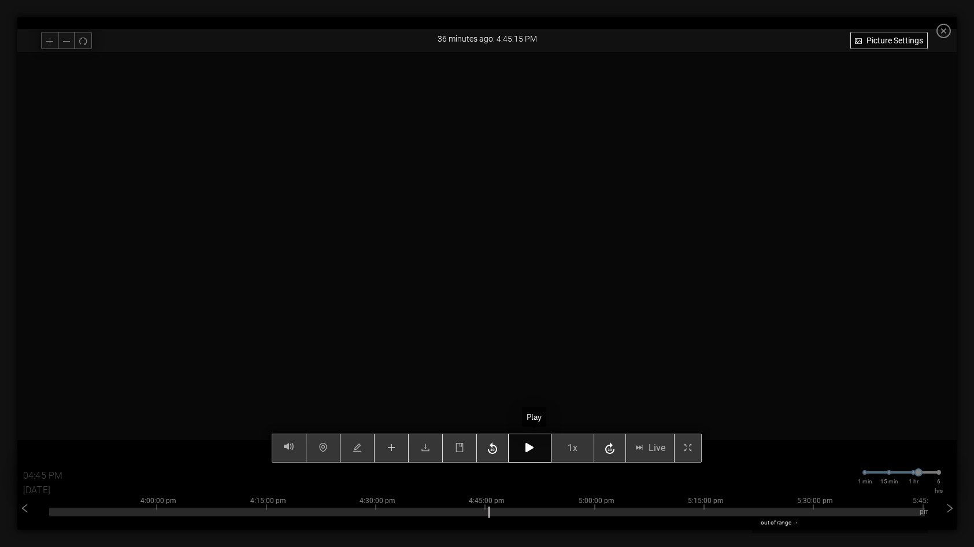
click at [534, 449] on icon "button" at bounding box center [529, 447] width 8 height 9
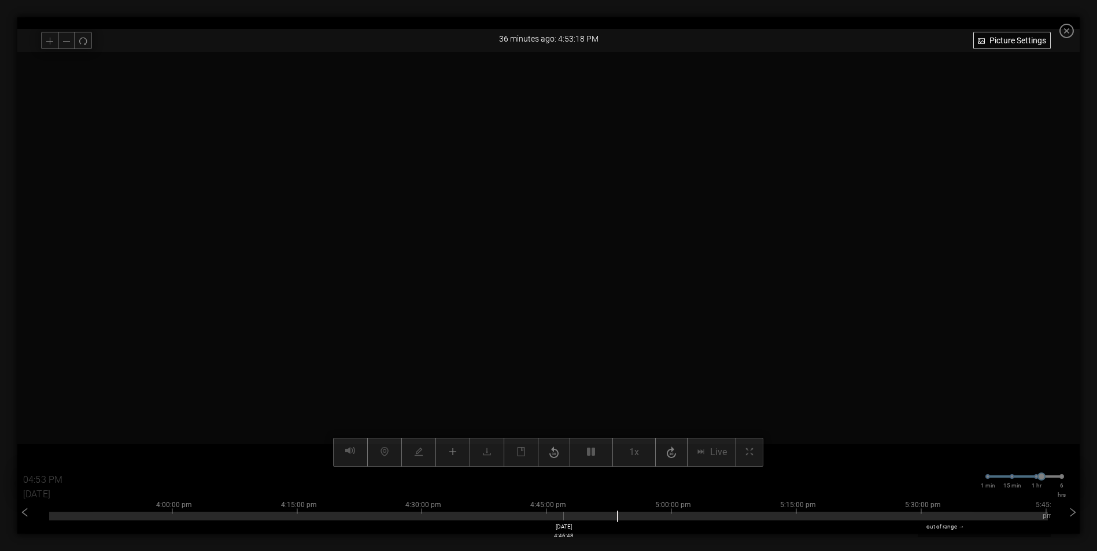
click at [568, 519] on div at bounding box center [548, 516] width 998 height 9
click at [530, 517] on div at bounding box center [548, 516] width 998 height 9
type input "04:42 PM"
click at [488, 283] on video at bounding box center [550, 273] width 831 height 416
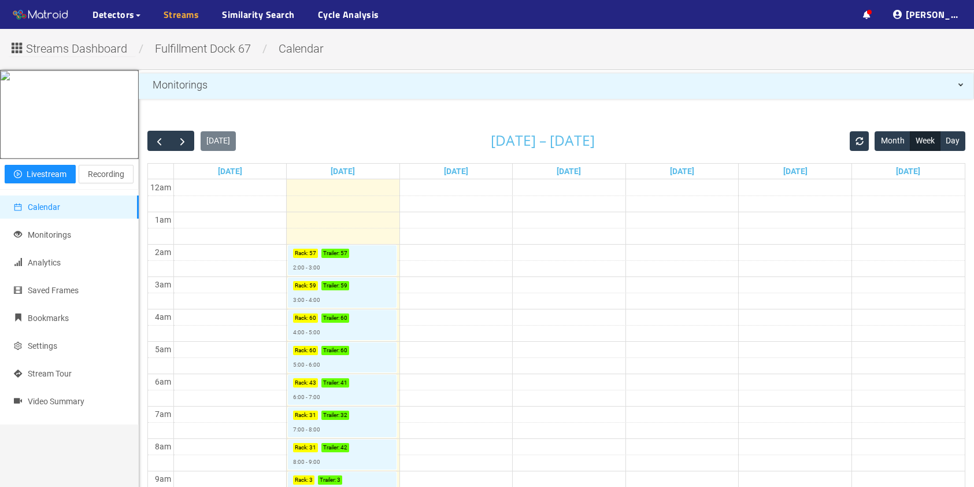
click at [177, 14] on link "Streams" at bounding box center [182, 15] width 36 height 14
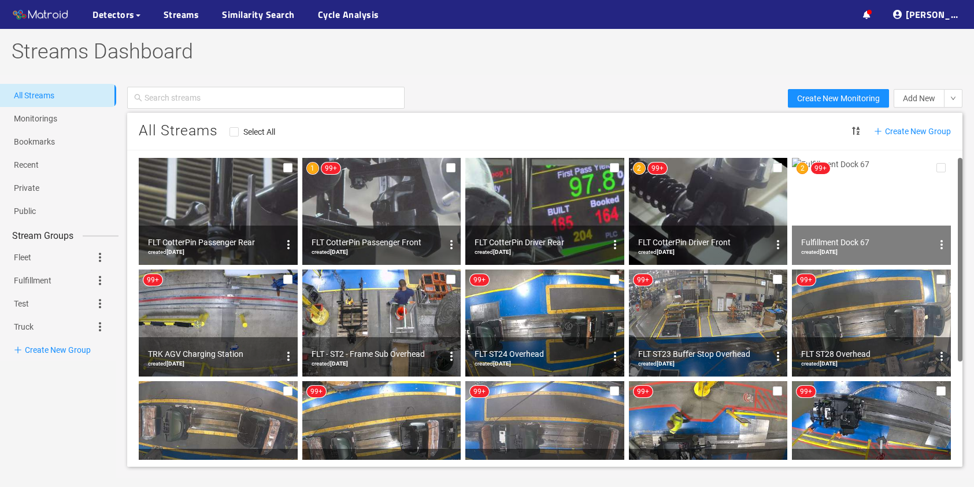
click at [398, 195] on img at bounding box center [381, 211] width 159 height 107
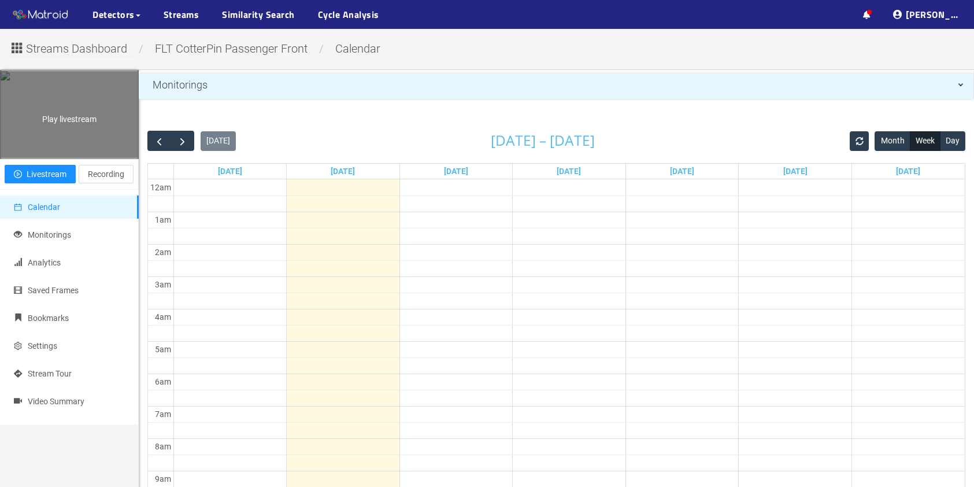
click at [50, 158] on div "Play livestream" at bounding box center [70, 114] width 138 height 87
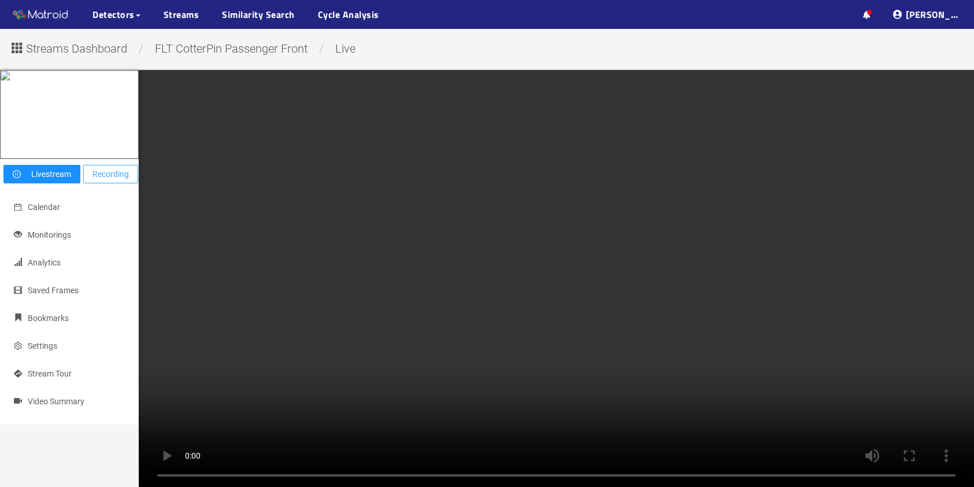
click at [118, 180] on span "Recording" at bounding box center [110, 174] width 36 height 13
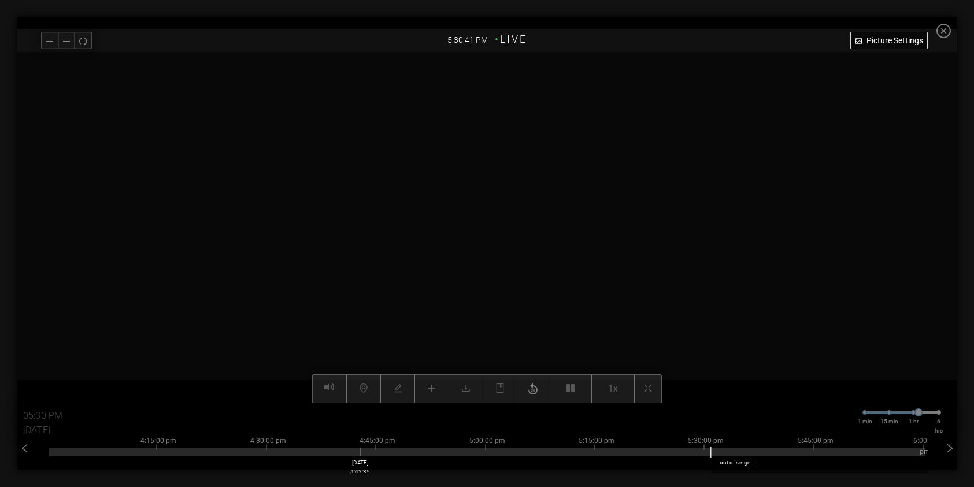
click at [363, 452] on div at bounding box center [487, 451] width 876 height 9
click at [395, 454] on div at bounding box center [487, 451] width 876 height 9
click at [379, 455] on div at bounding box center [487, 451] width 876 height 9
click at [395, 455] on div at bounding box center [487, 451] width 876 height 9
type input "04:47 PM"
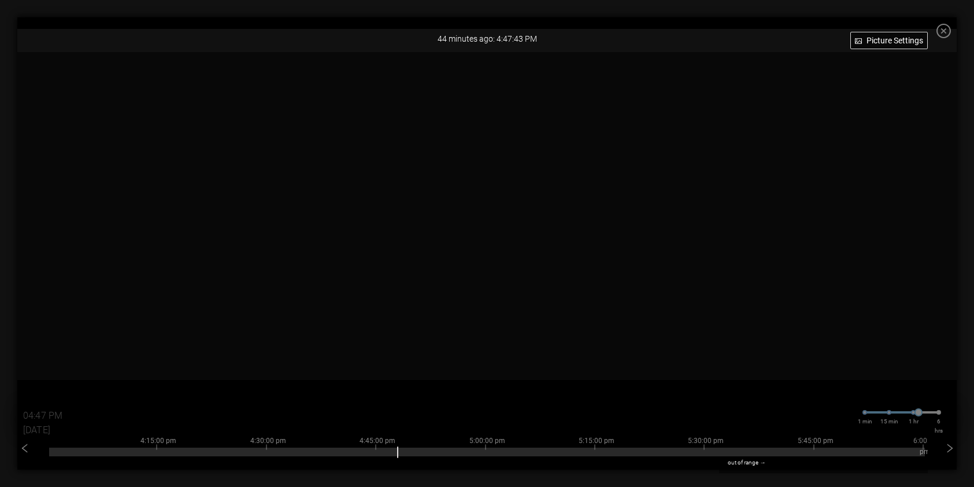
click at [951, 32] on icon "close-circle" at bounding box center [943, 31] width 14 height 14
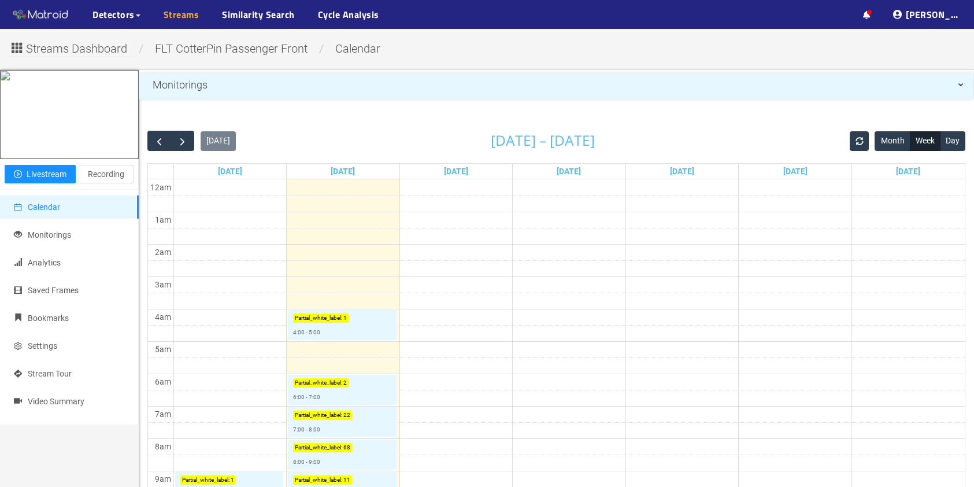
click at [175, 14] on link "Streams" at bounding box center [182, 15] width 36 height 14
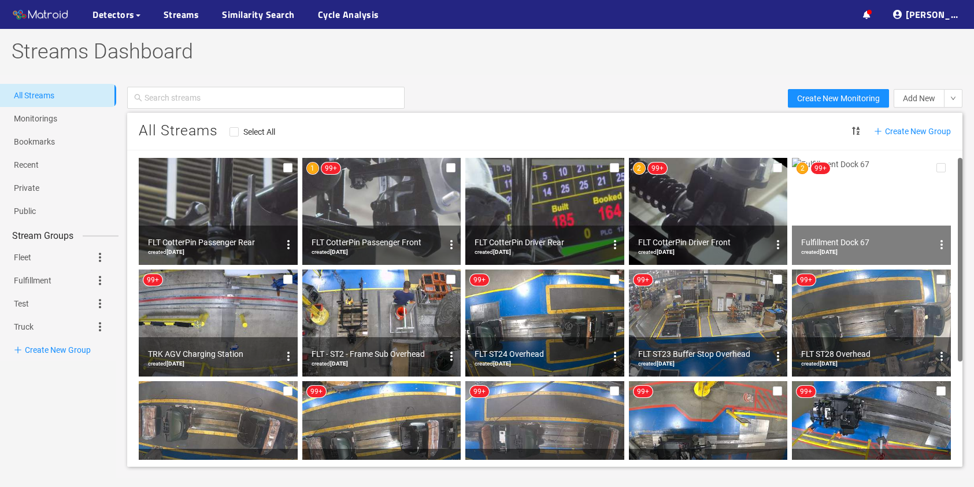
click at [709, 213] on img at bounding box center [708, 211] width 159 height 107
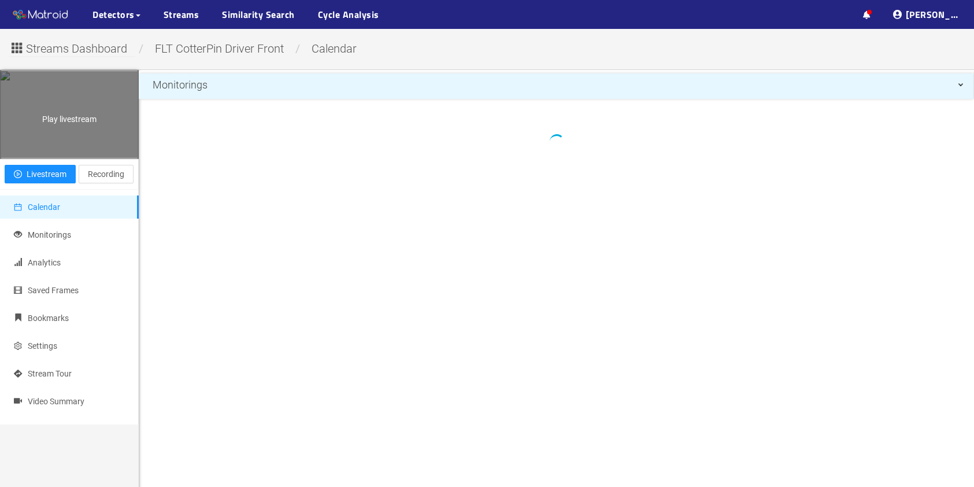
click at [68, 158] on div "Play livestream" at bounding box center [70, 114] width 138 height 87
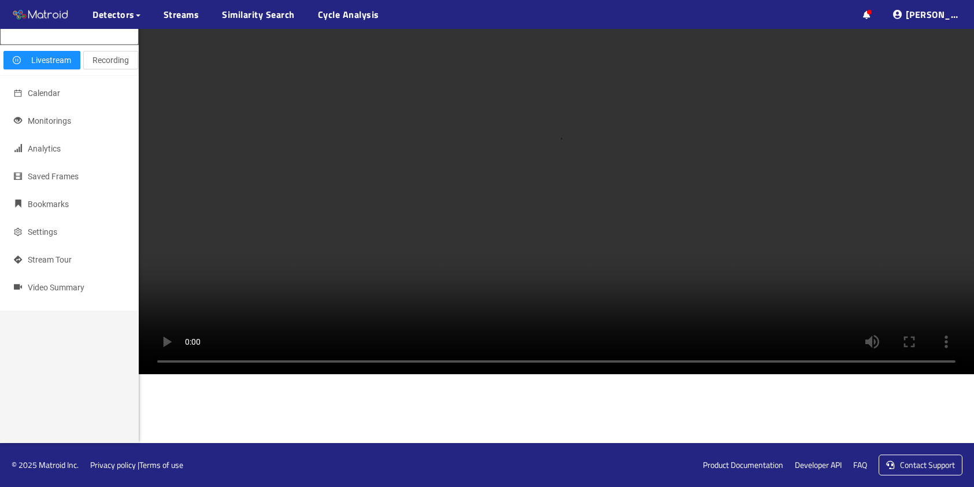
scroll to position [578, 0]
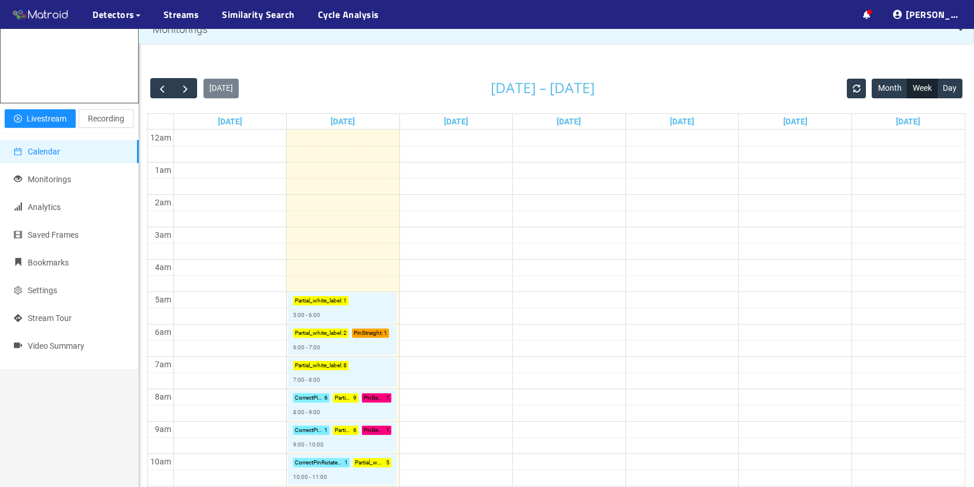
scroll to position [116, 0]
